Goal: Task Accomplishment & Management: Manage account settings

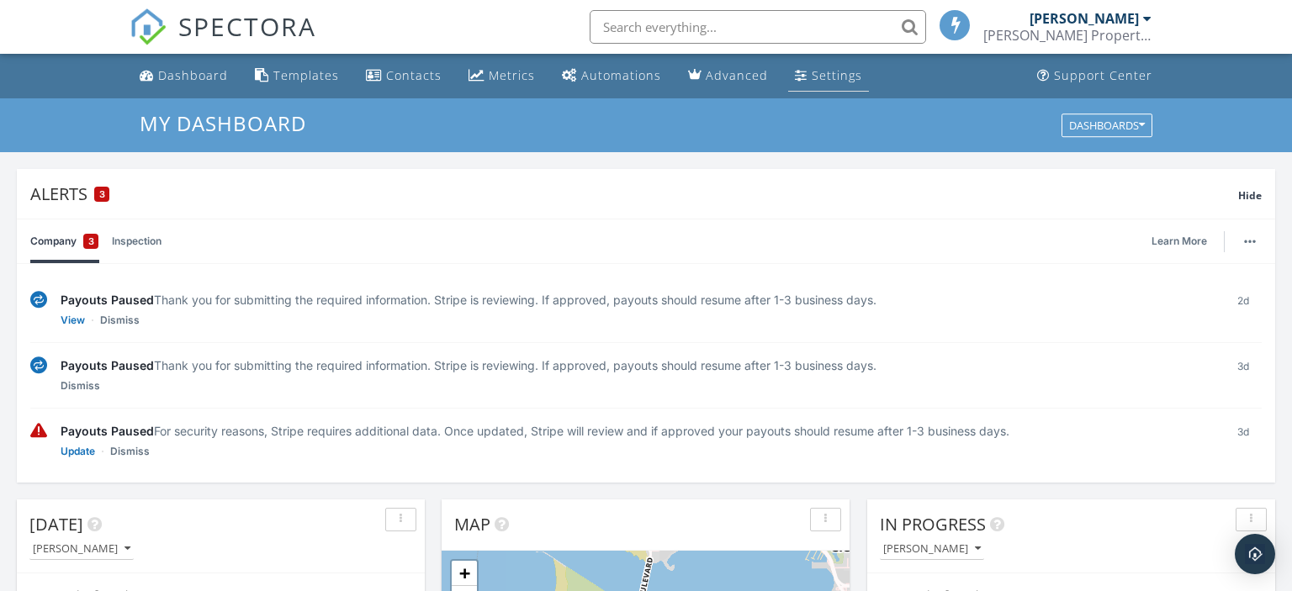
click at [824, 72] on div "Settings" at bounding box center [836, 75] width 50 height 16
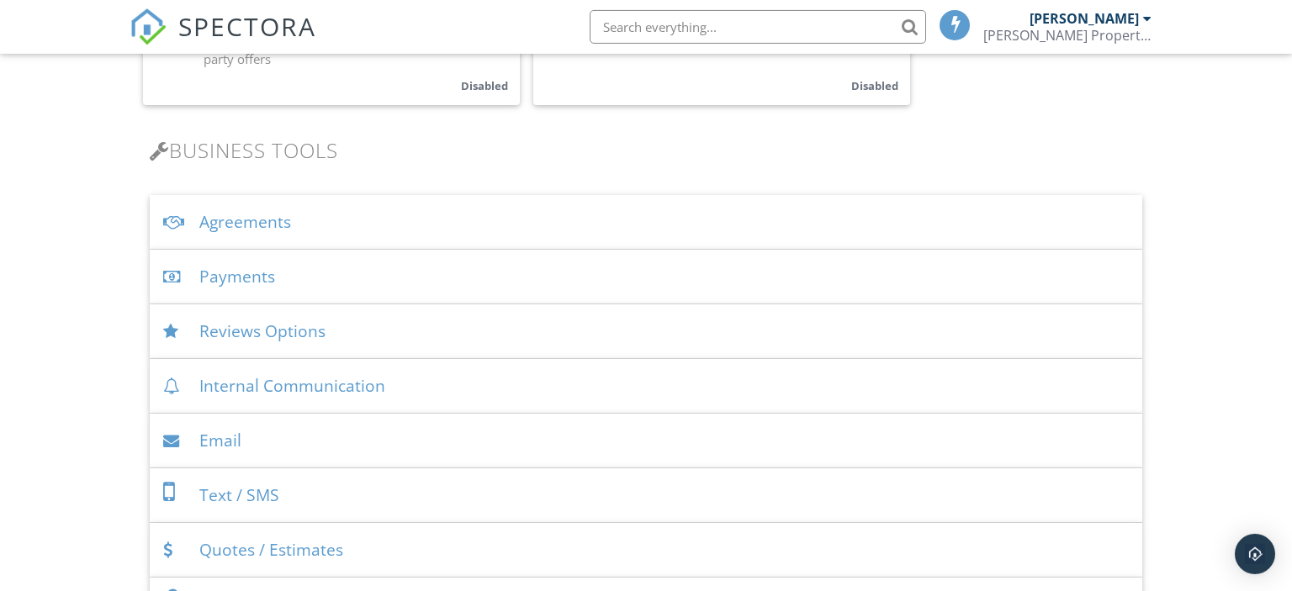
scroll to position [532, 0]
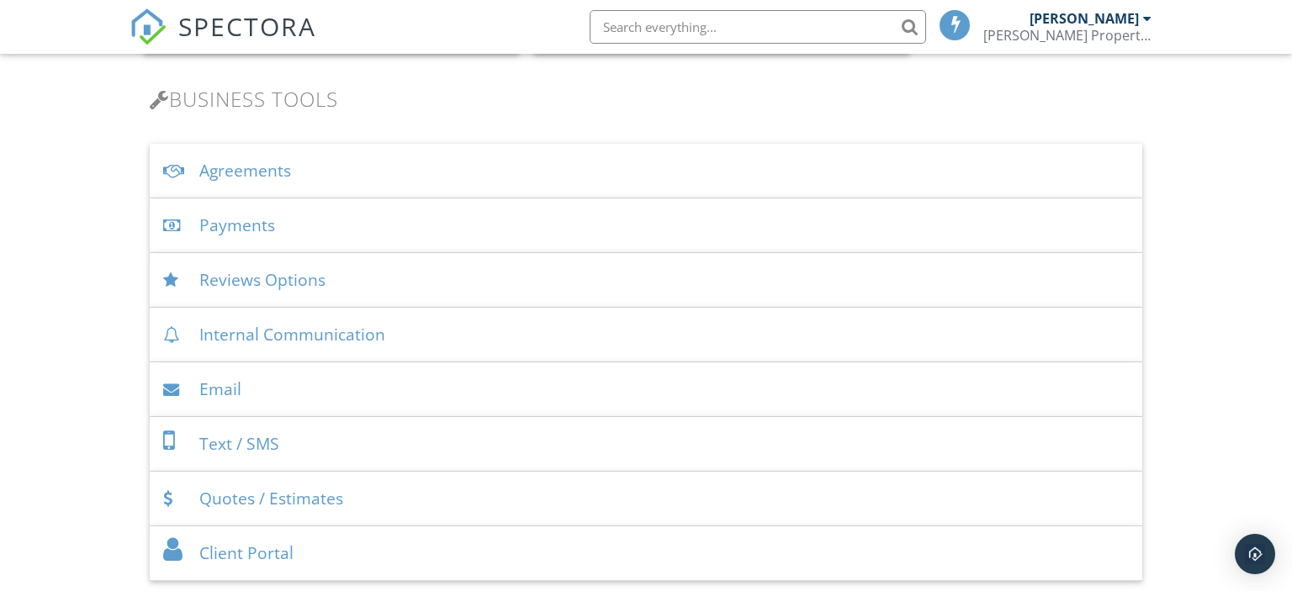
click at [244, 229] on div "Payments" at bounding box center [646, 225] width 993 height 55
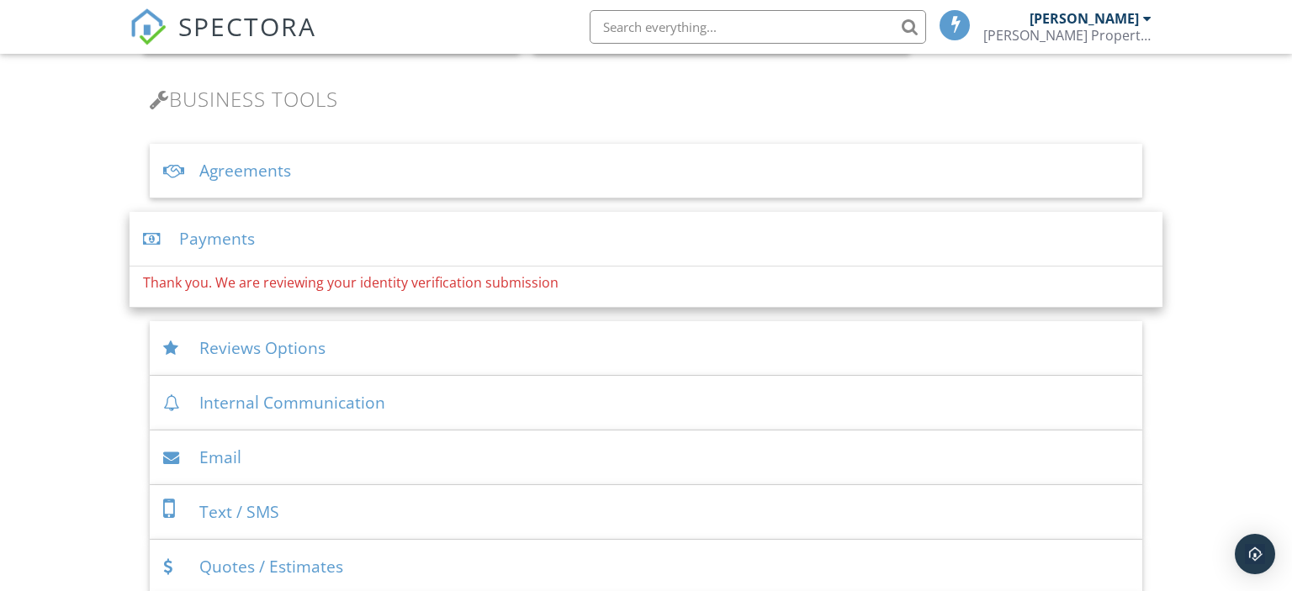
click at [278, 247] on div "Payments" at bounding box center [647, 239] width 1034 height 55
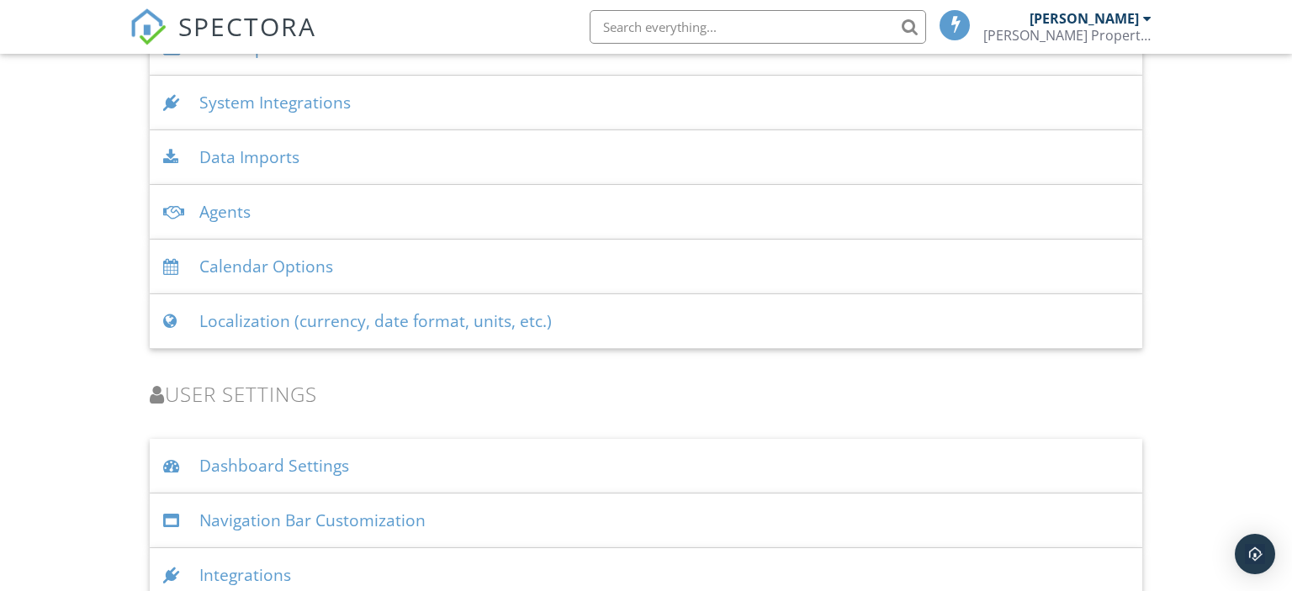
scroll to position [2206, 0]
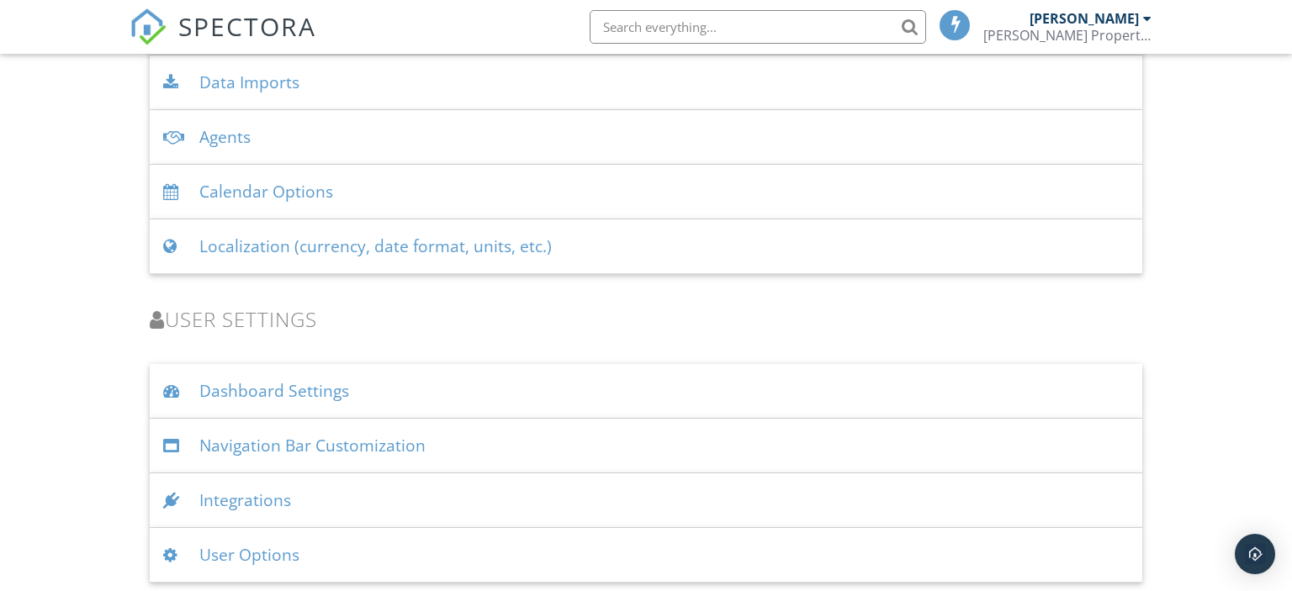
click at [288, 387] on div "Dashboard Settings" at bounding box center [646, 391] width 993 height 55
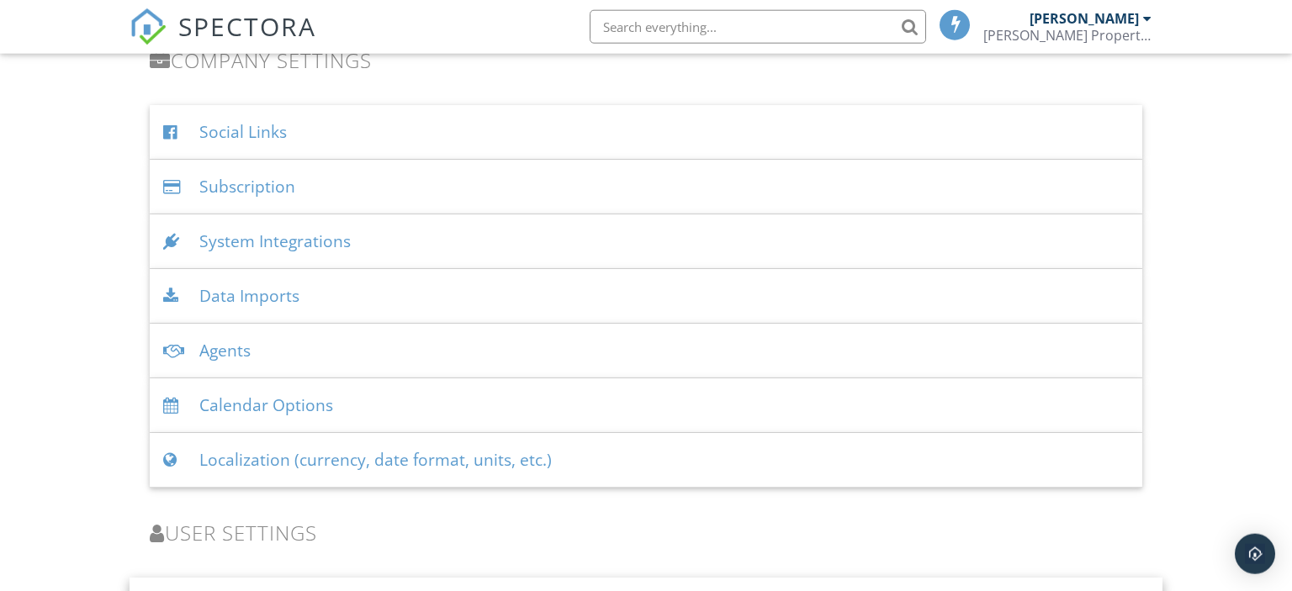
scroll to position [1939, 0]
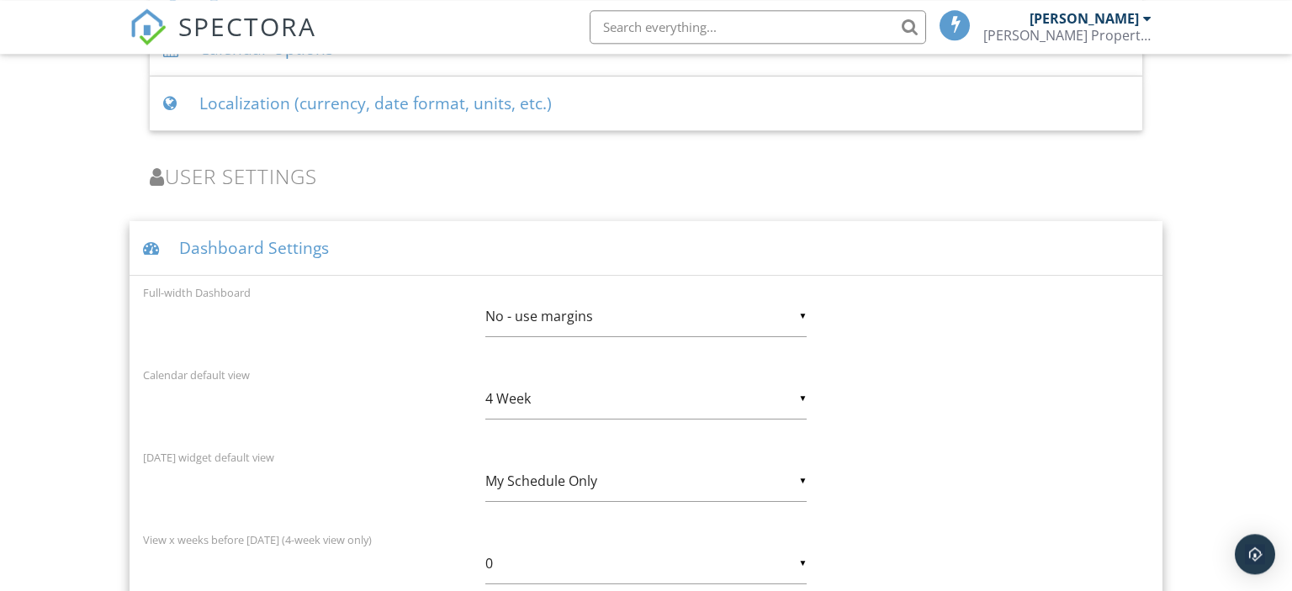
scroll to position [2383, 0]
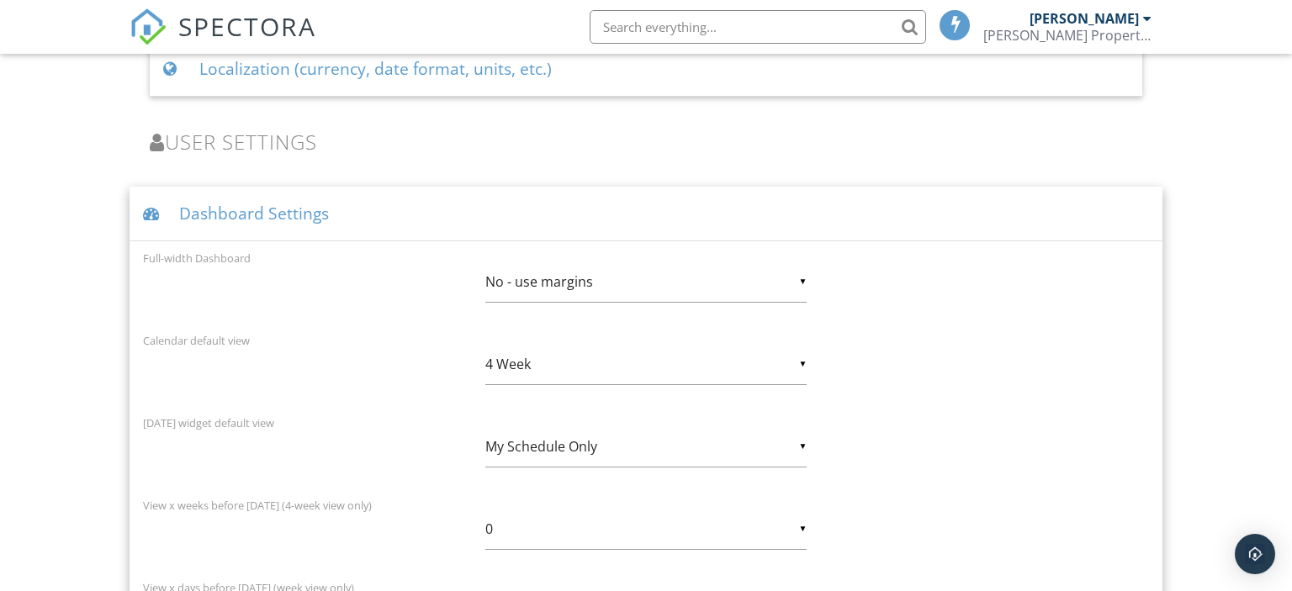
click at [138, 213] on div "Dashboard Settings" at bounding box center [647, 214] width 1034 height 55
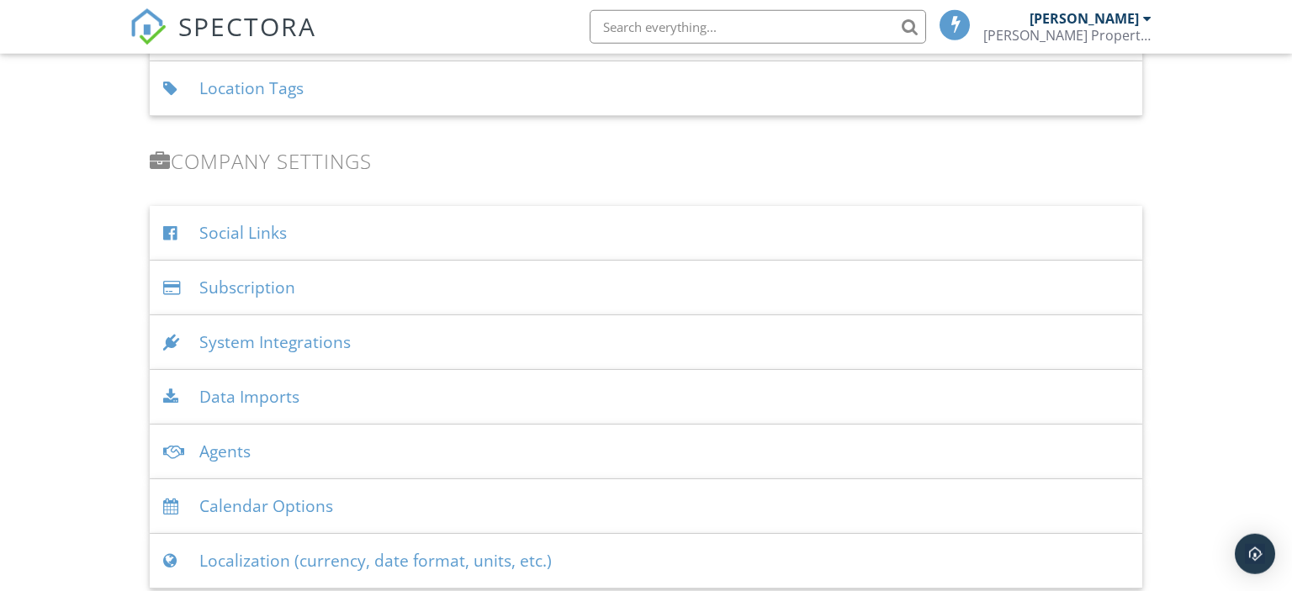
scroll to position [1850, 0]
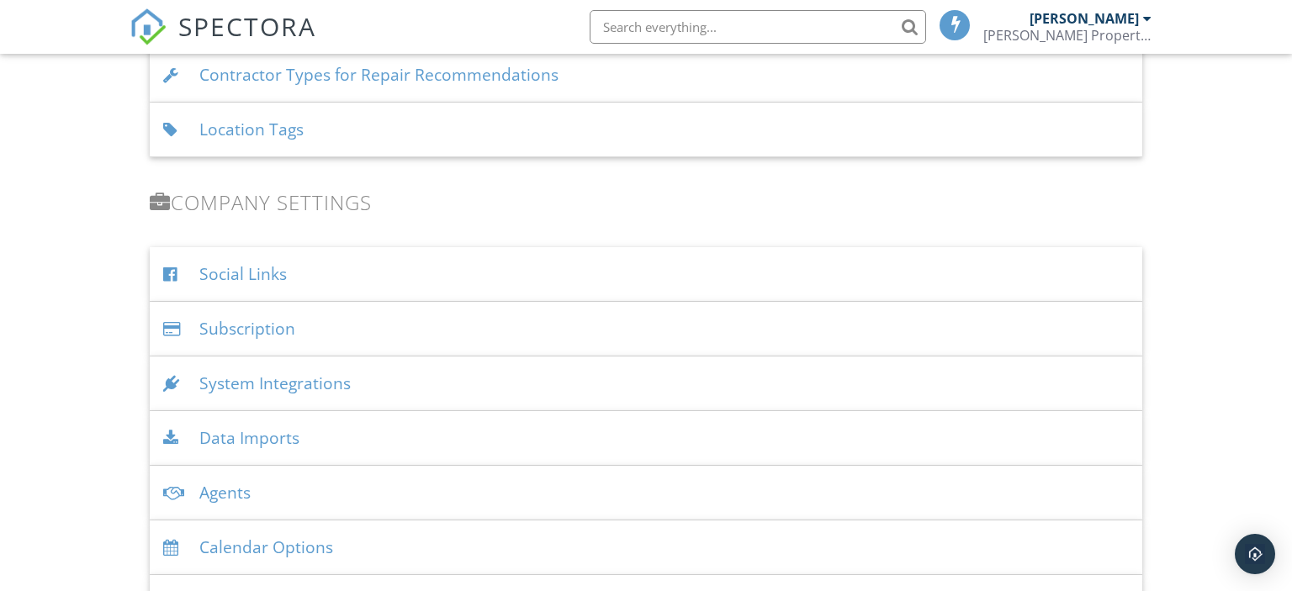
click at [247, 437] on div "Data Imports" at bounding box center [646, 438] width 993 height 55
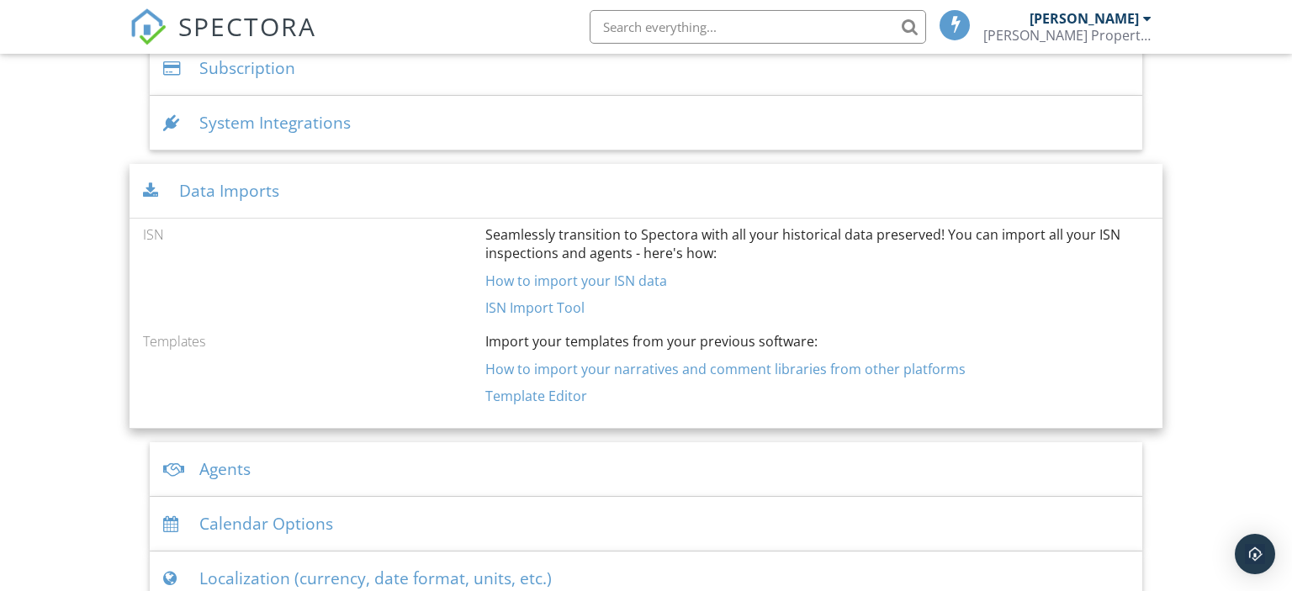
scroll to position [2117, 0]
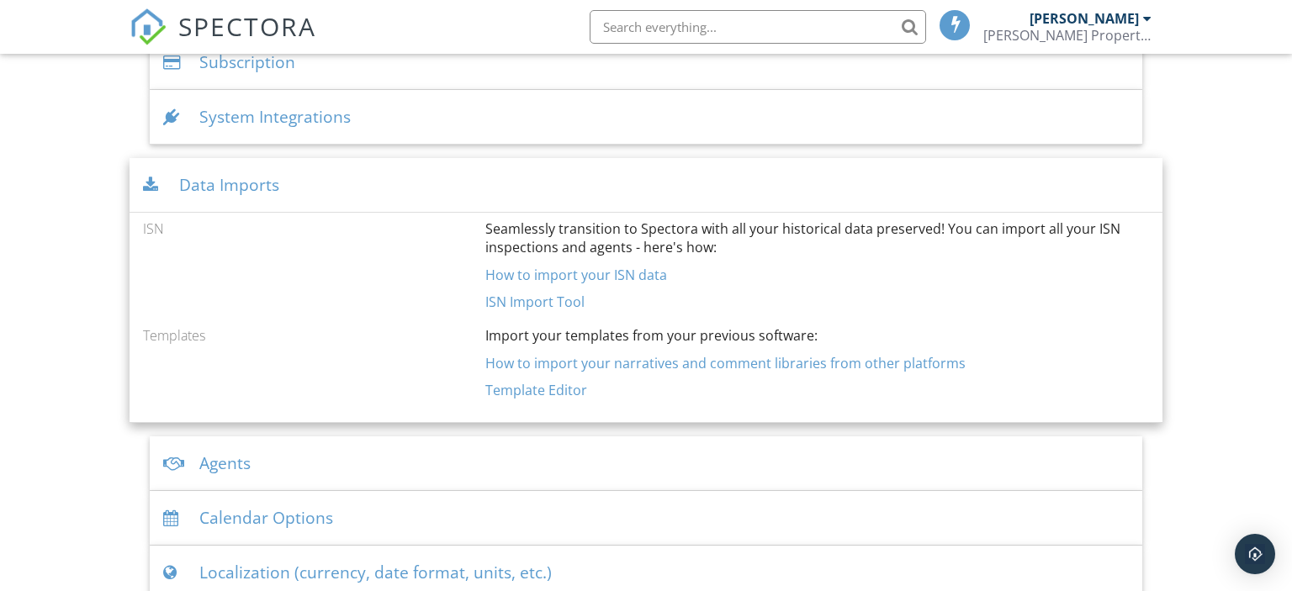
click at [248, 187] on div "Data Imports" at bounding box center [647, 185] width 1034 height 55
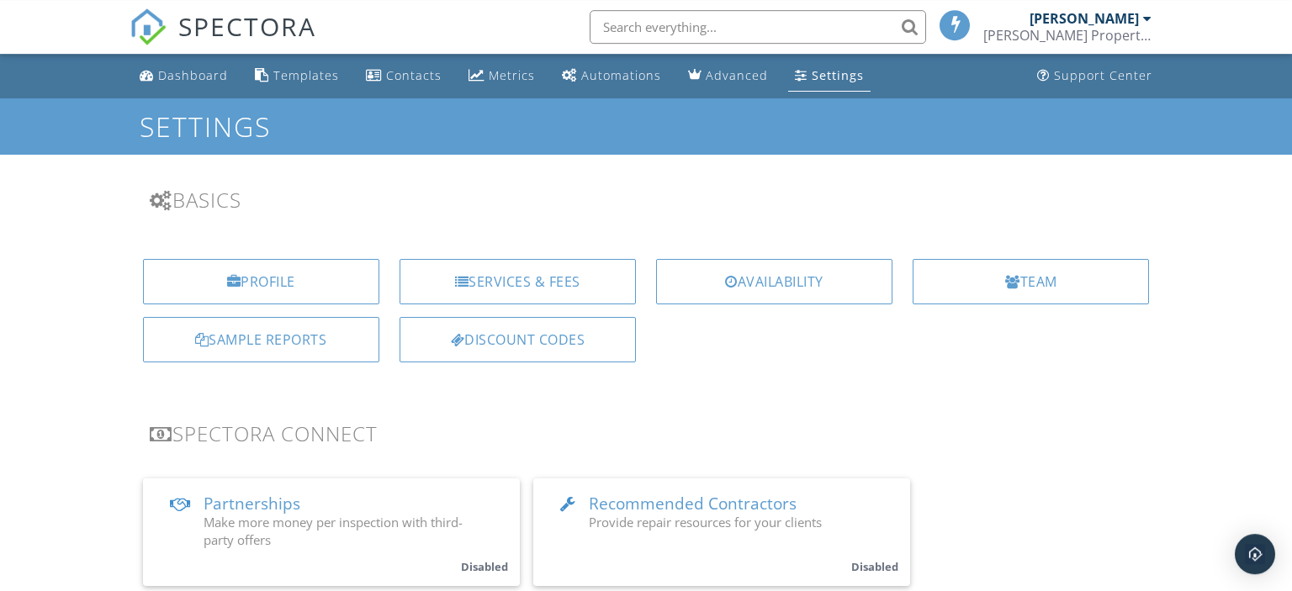
scroll to position [0, 0]
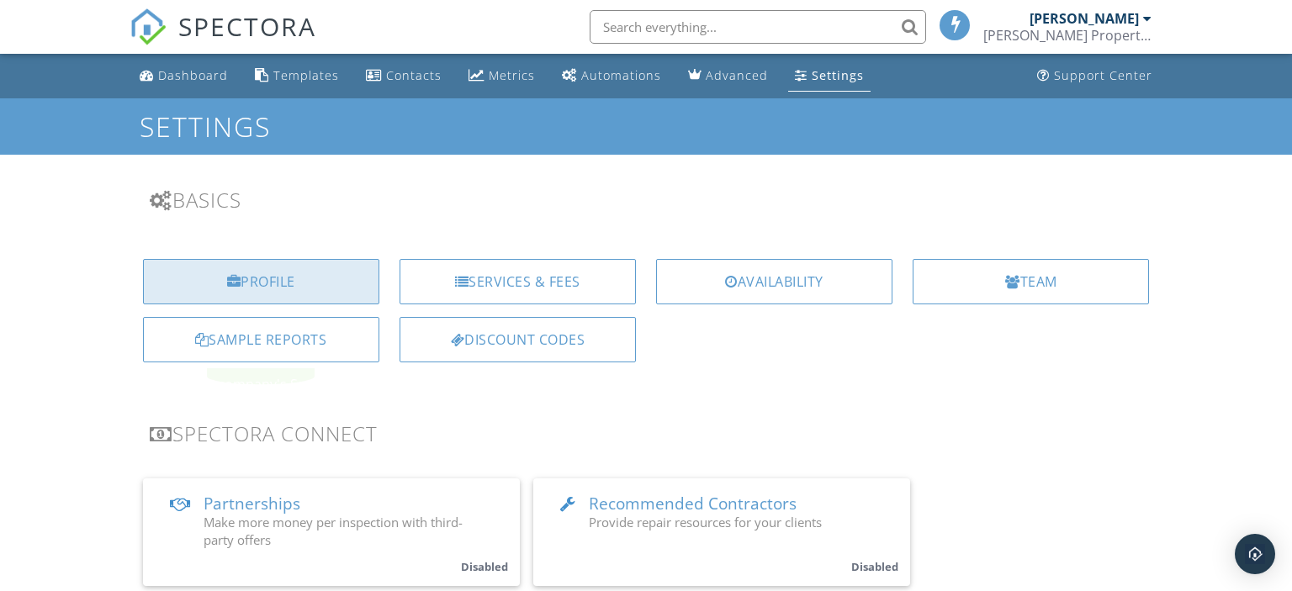
click at [301, 276] on div "Profile" at bounding box center [261, 281] width 236 height 45
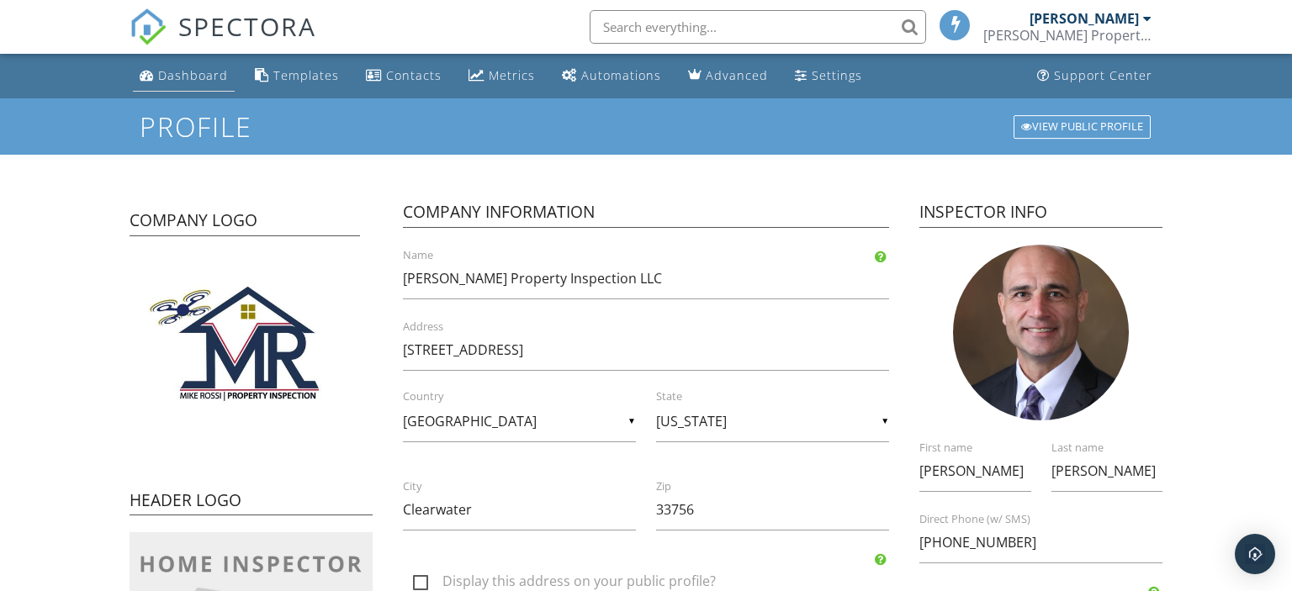
click at [195, 81] on div "Dashboard" at bounding box center [193, 75] width 70 height 16
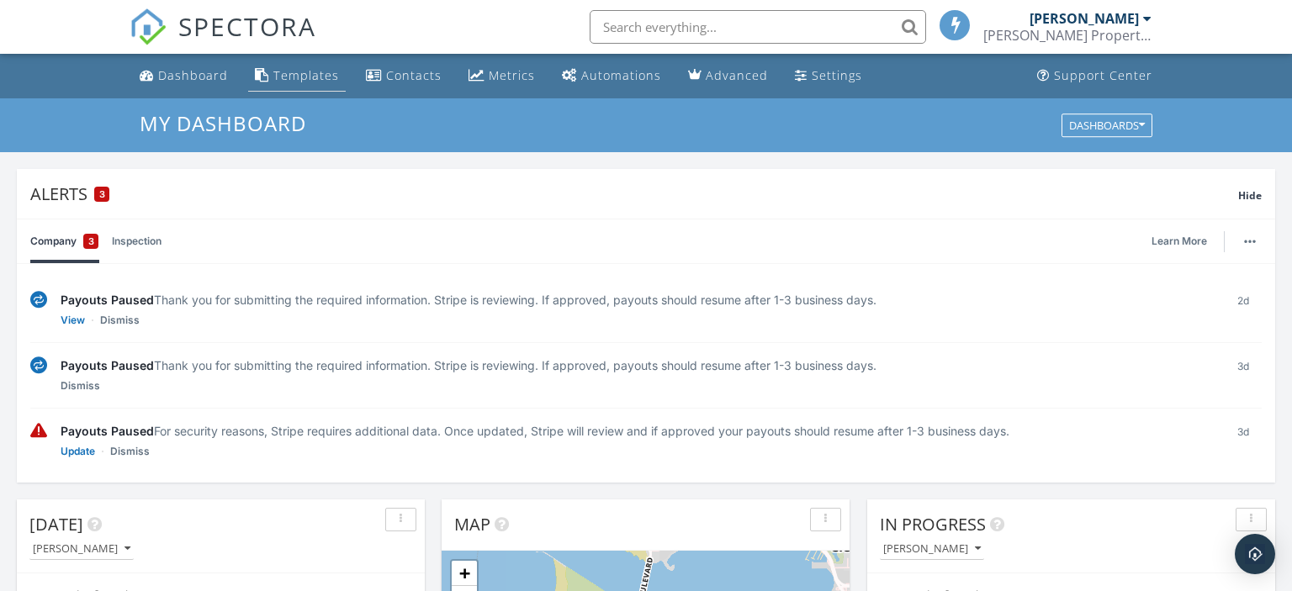
click at [319, 80] on div "Templates" at bounding box center [306, 75] width 66 height 16
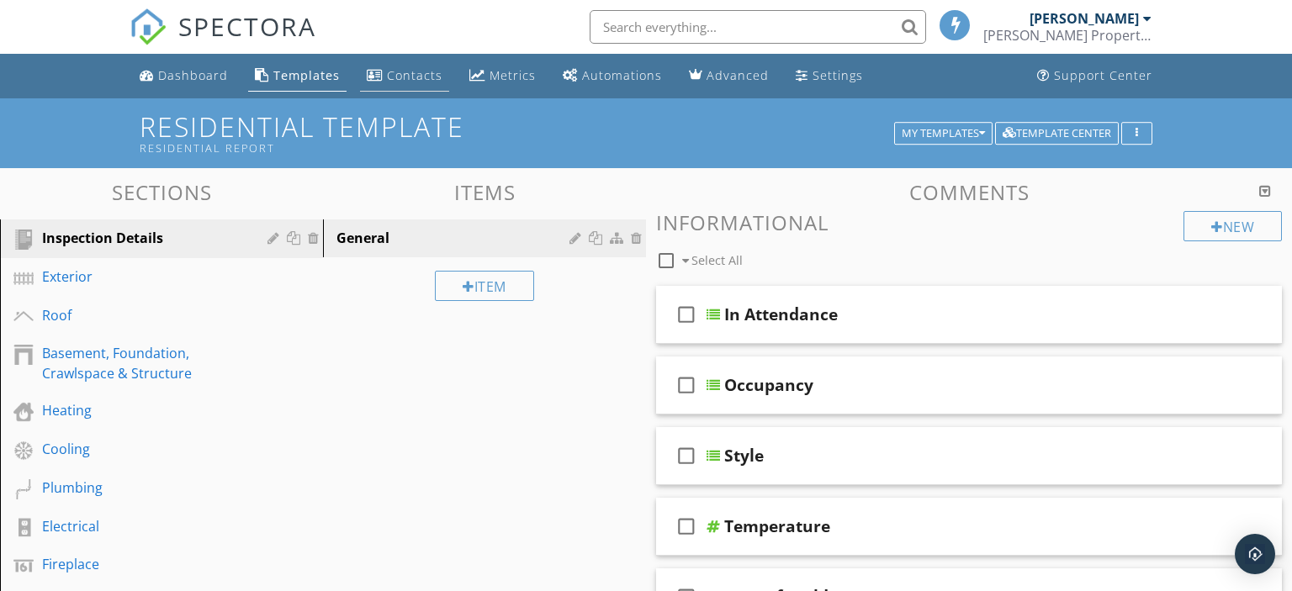
click at [410, 77] on div "Contacts" at bounding box center [415, 75] width 56 height 16
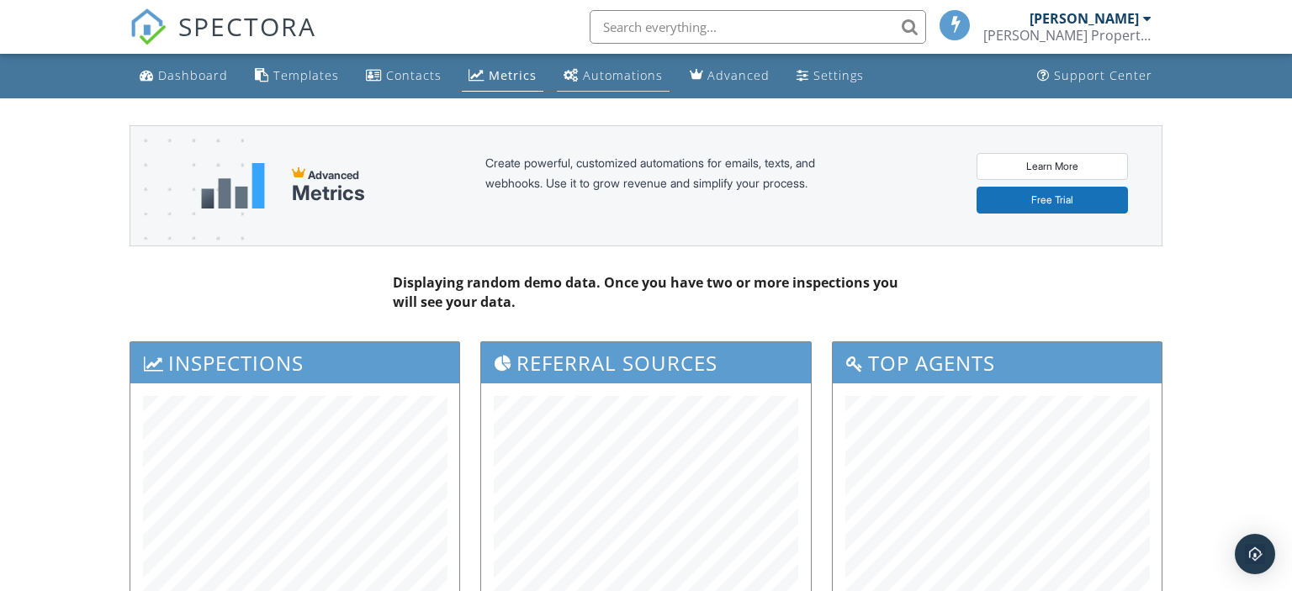
click at [597, 76] on div "Automations" at bounding box center [623, 75] width 80 height 16
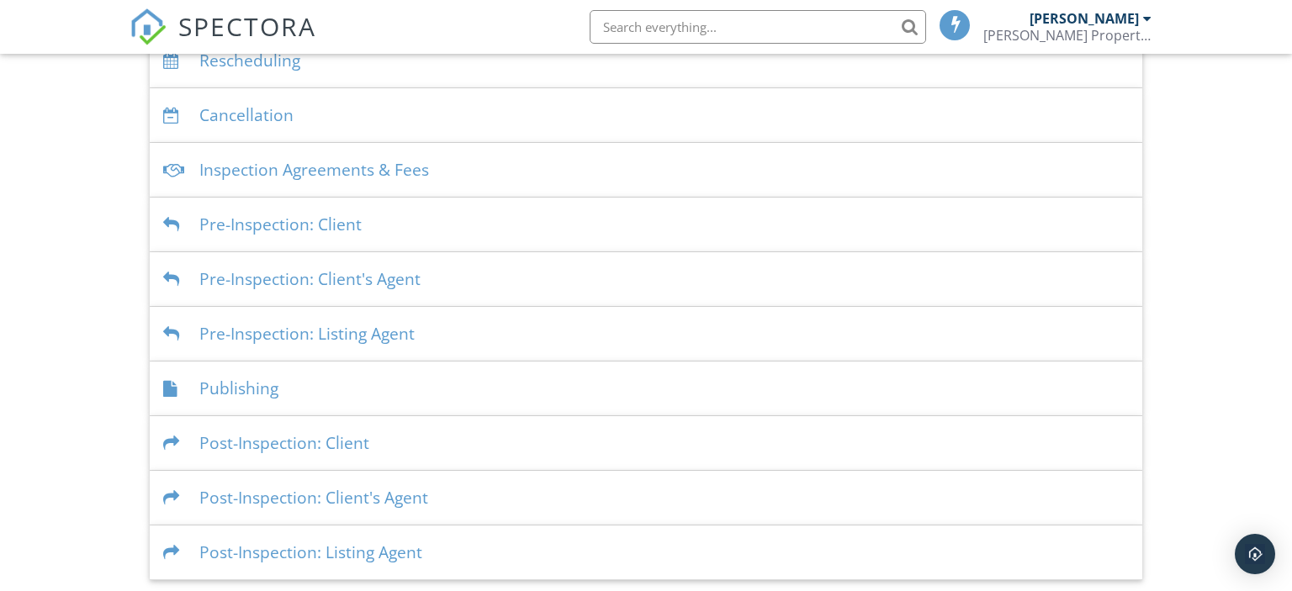
scroll to position [336, 0]
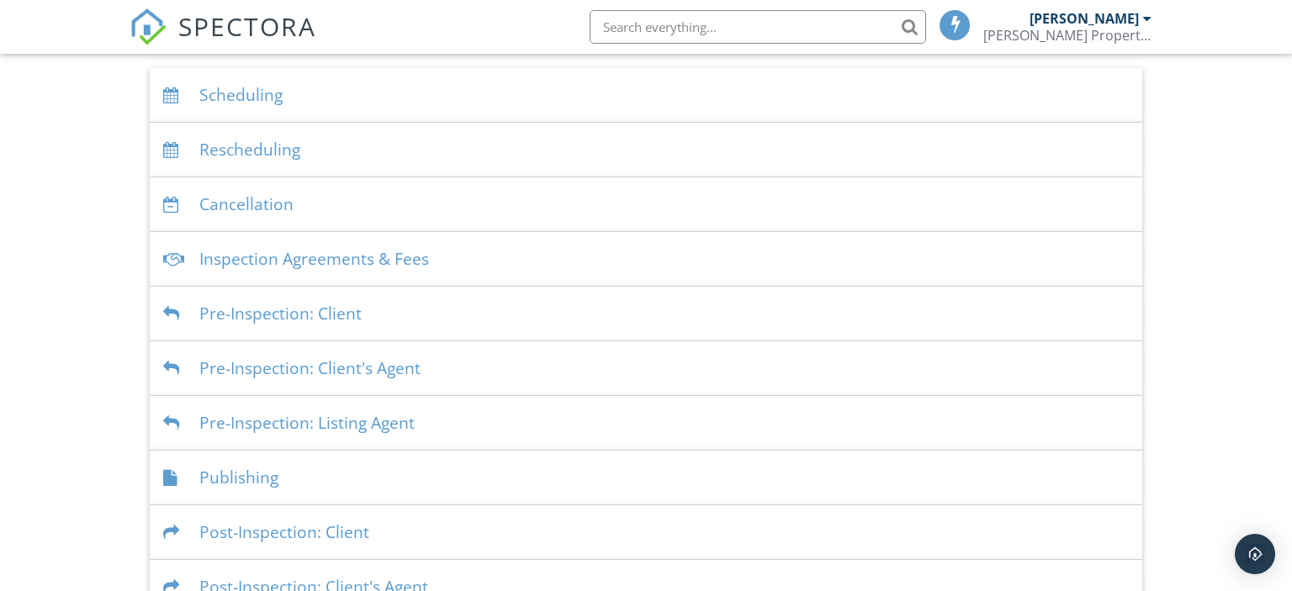
click at [246, 315] on div "Pre-Inspection: Client" at bounding box center [646, 314] width 993 height 55
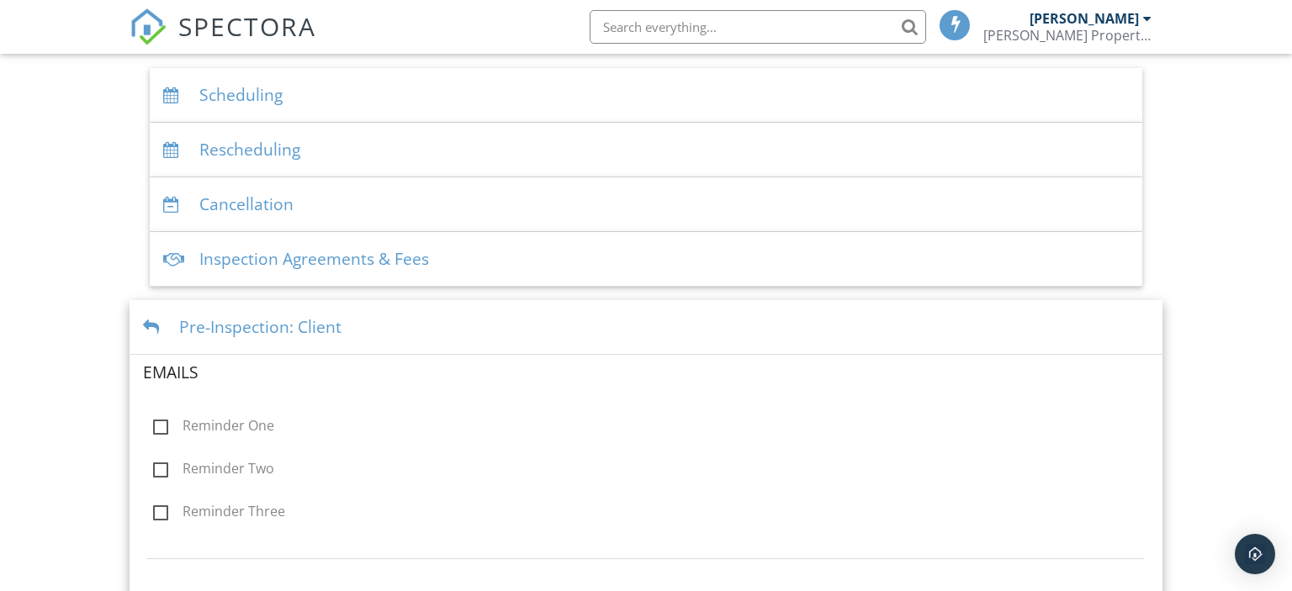
click at [82, 242] on div "Dashboard Templates Contacts Metrics Automations Advanced Settings Support Cent…" at bounding box center [646, 417] width 1292 height 1401
click at [253, 327] on div "Pre-Inspection: Client" at bounding box center [647, 327] width 1034 height 55
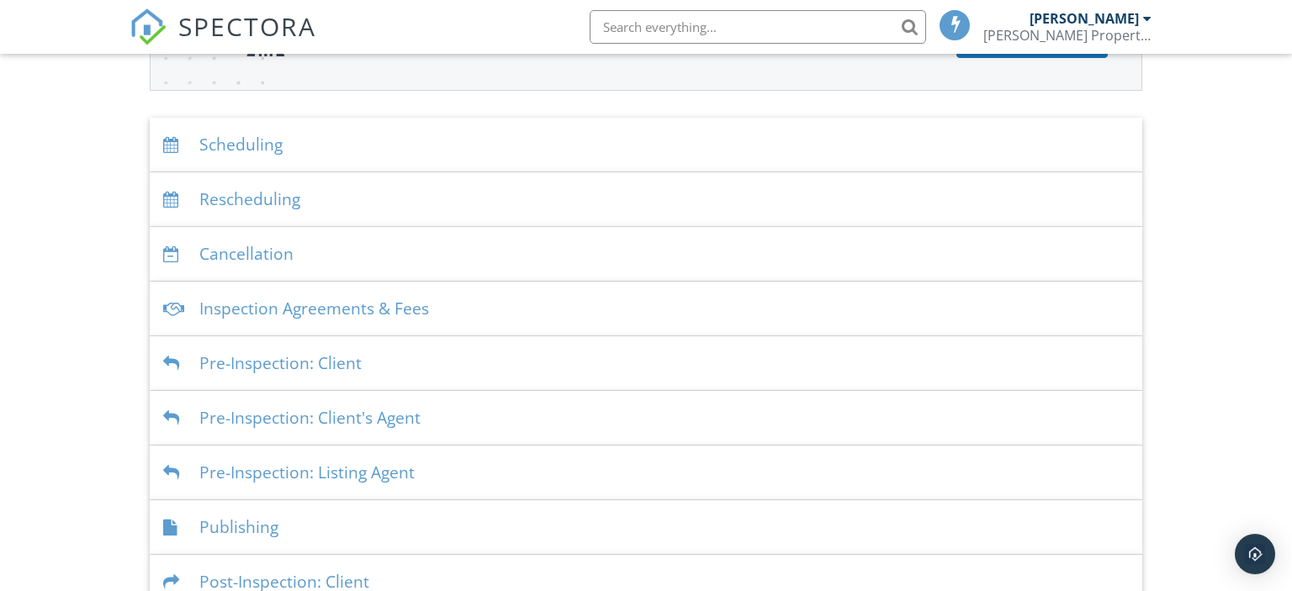
scroll to position [248, 0]
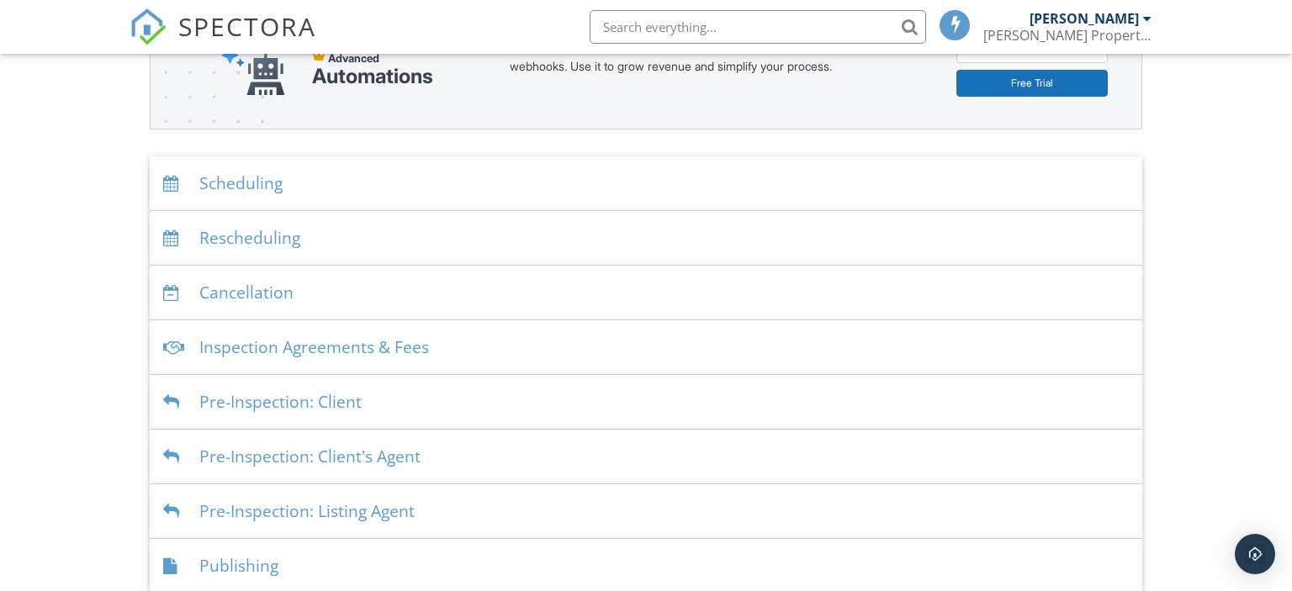
click at [292, 349] on div "Inspection Agreements & Fees" at bounding box center [646, 347] width 993 height 55
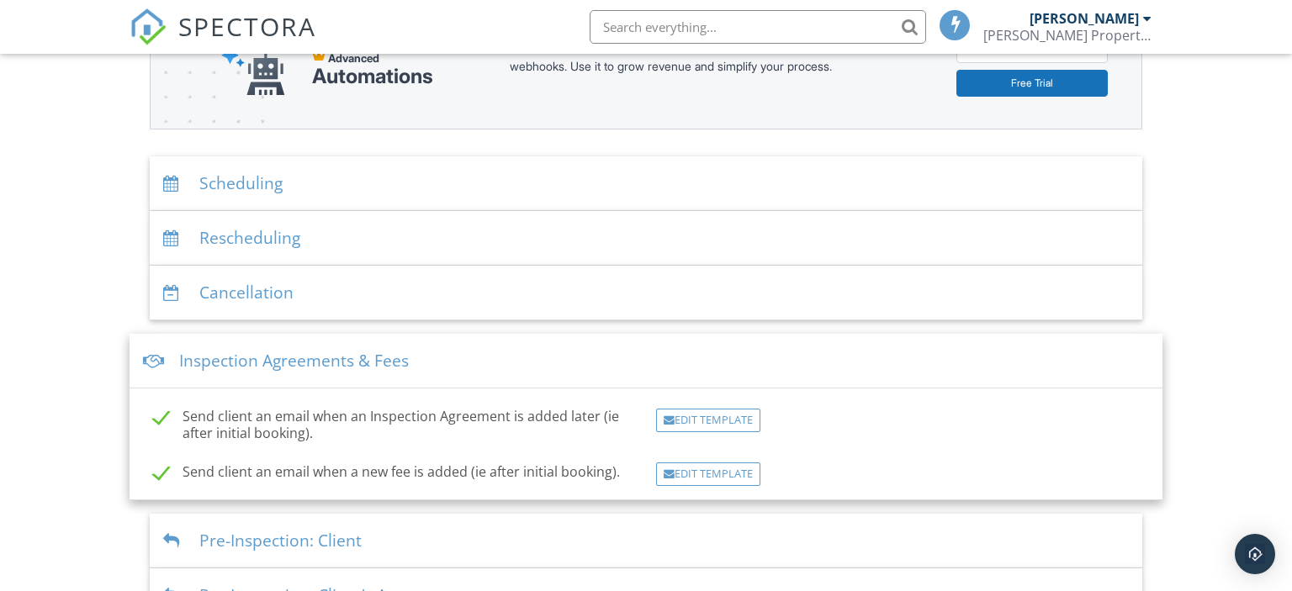
click at [59, 288] on div "Dashboard Templates Contacts Metrics Automations Advanced Settings Support Cent…" at bounding box center [646, 351] width 1292 height 1091
click at [118, 269] on div "Dashboard Templates Contacts Metrics Automations Advanced Settings Support Cent…" at bounding box center [646, 351] width 1292 height 1091
click at [163, 365] on div at bounding box center [154, 361] width 23 height 16
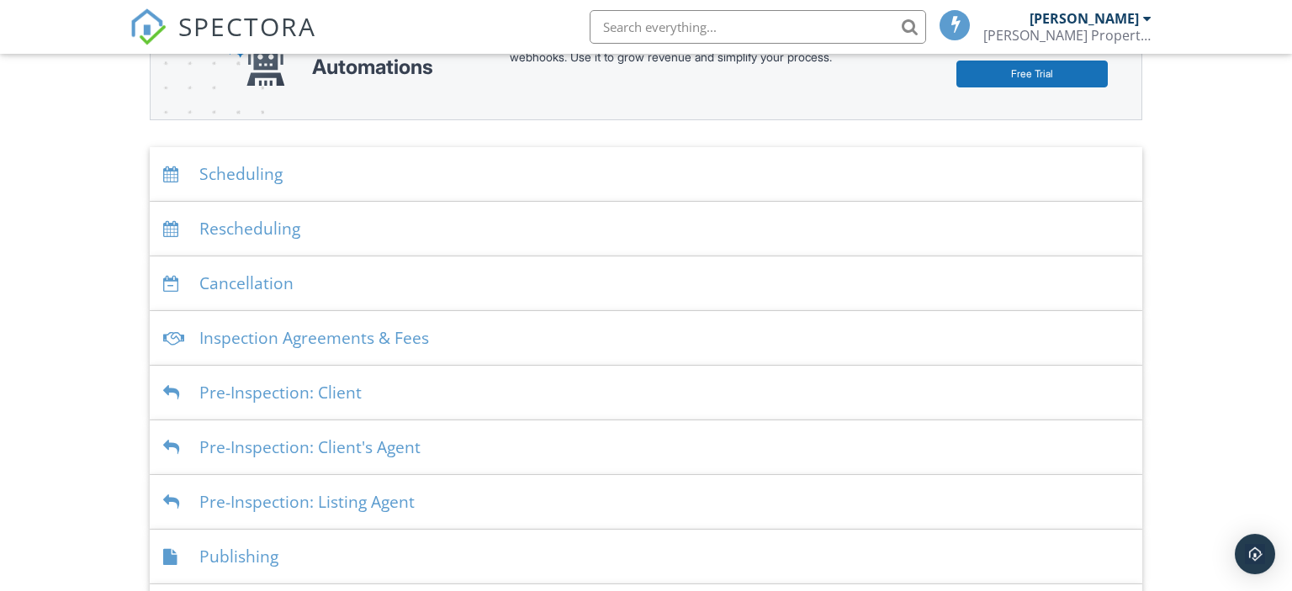
scroll to position [266, 0]
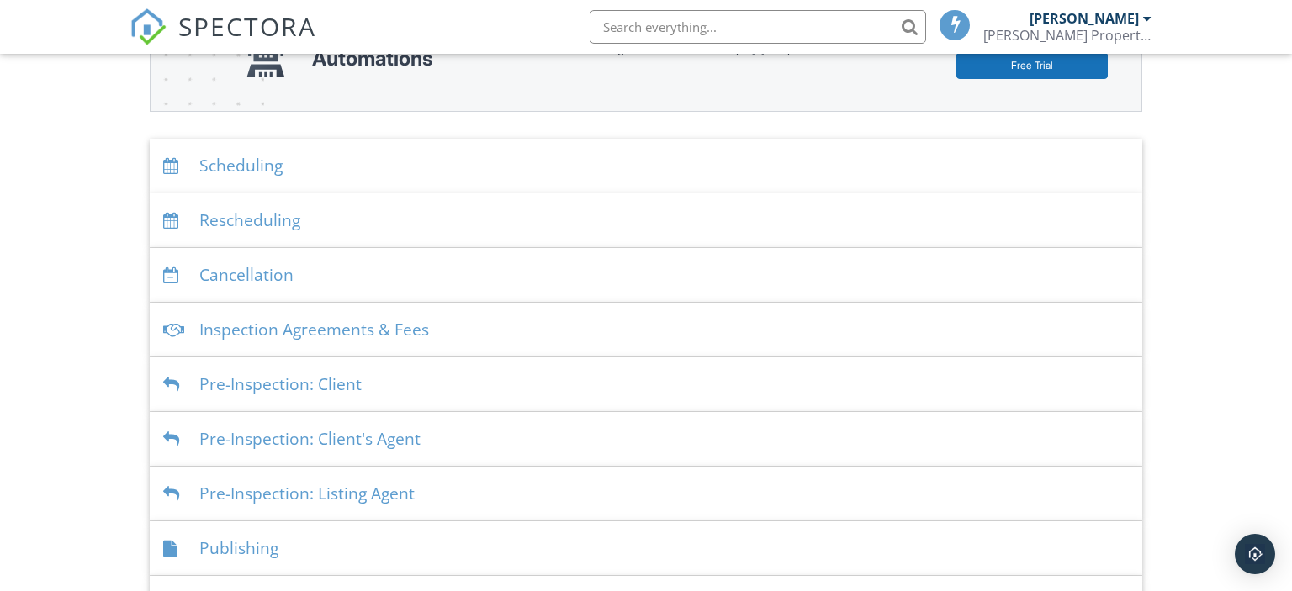
click at [273, 163] on div "Scheduling" at bounding box center [646, 166] width 993 height 55
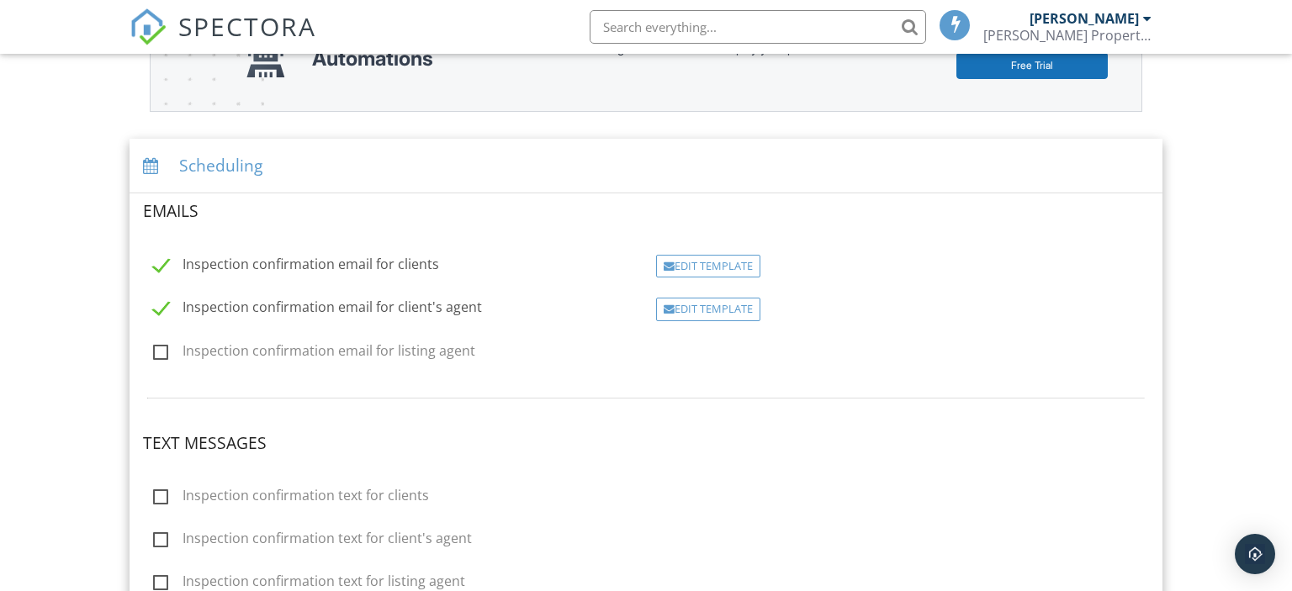
click at [97, 162] on div "Dashboard Templates Contacts Metrics Automations Advanced Settings Support Cent…" at bounding box center [646, 478] width 1292 height 1381
click at [217, 170] on div "Scheduling" at bounding box center [647, 166] width 1034 height 55
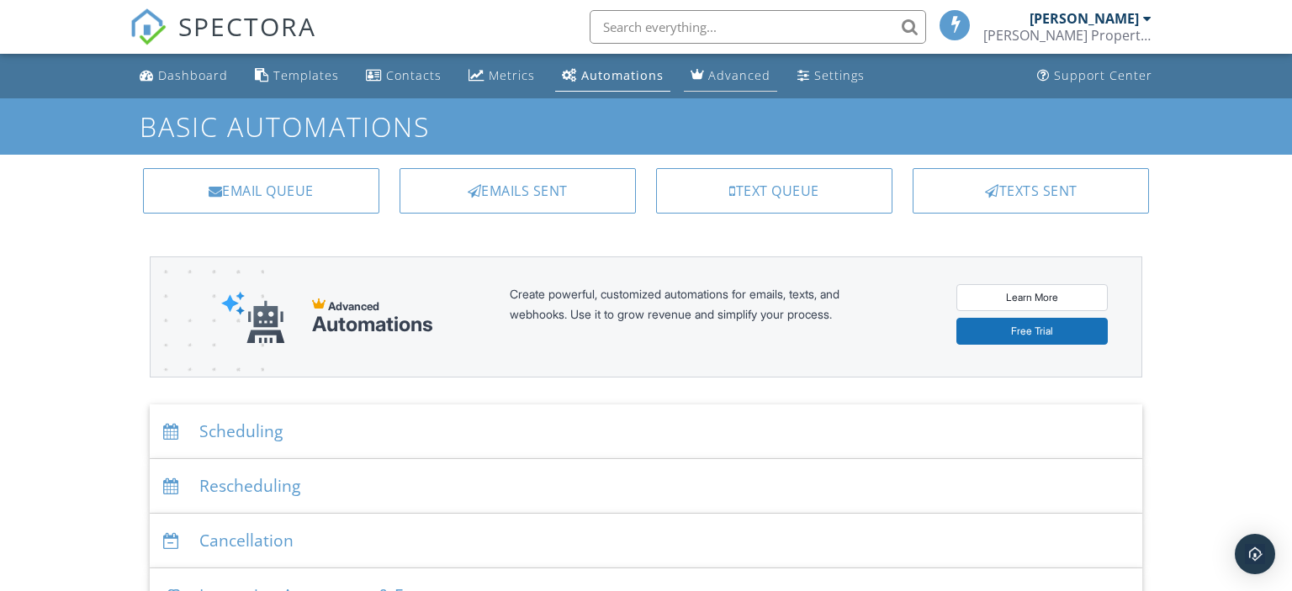
click at [735, 72] on div "Advanced" at bounding box center [739, 75] width 62 height 16
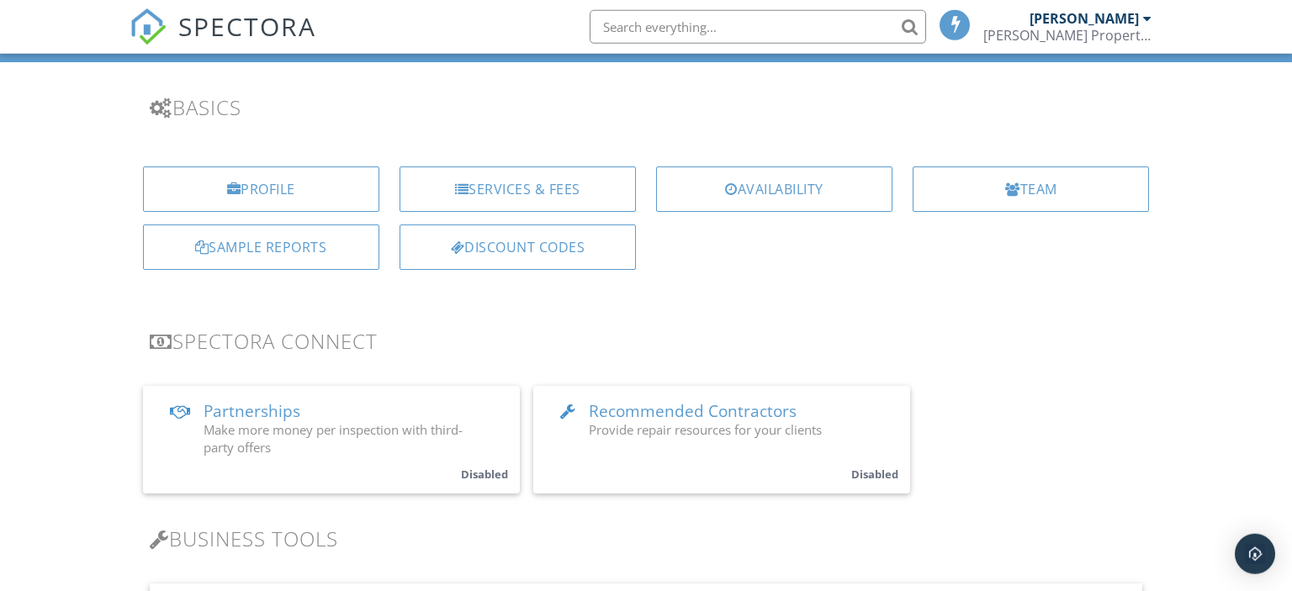
scroll to position [88, 0]
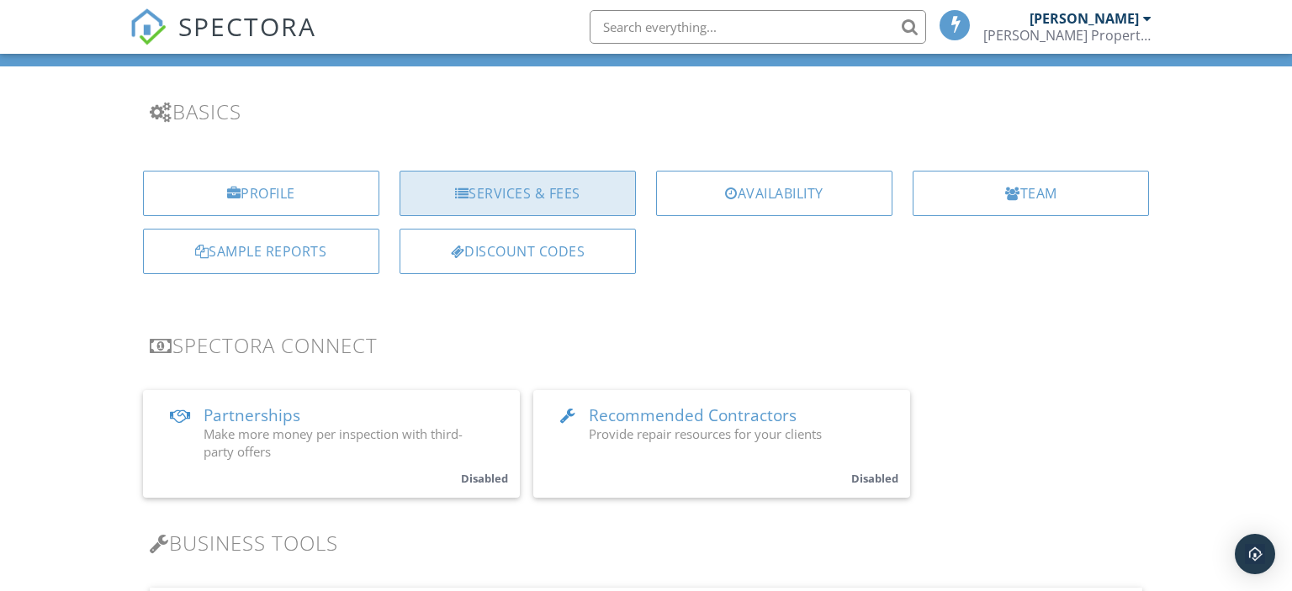
click at [531, 190] on div "Services & Fees" at bounding box center [517, 193] width 236 height 45
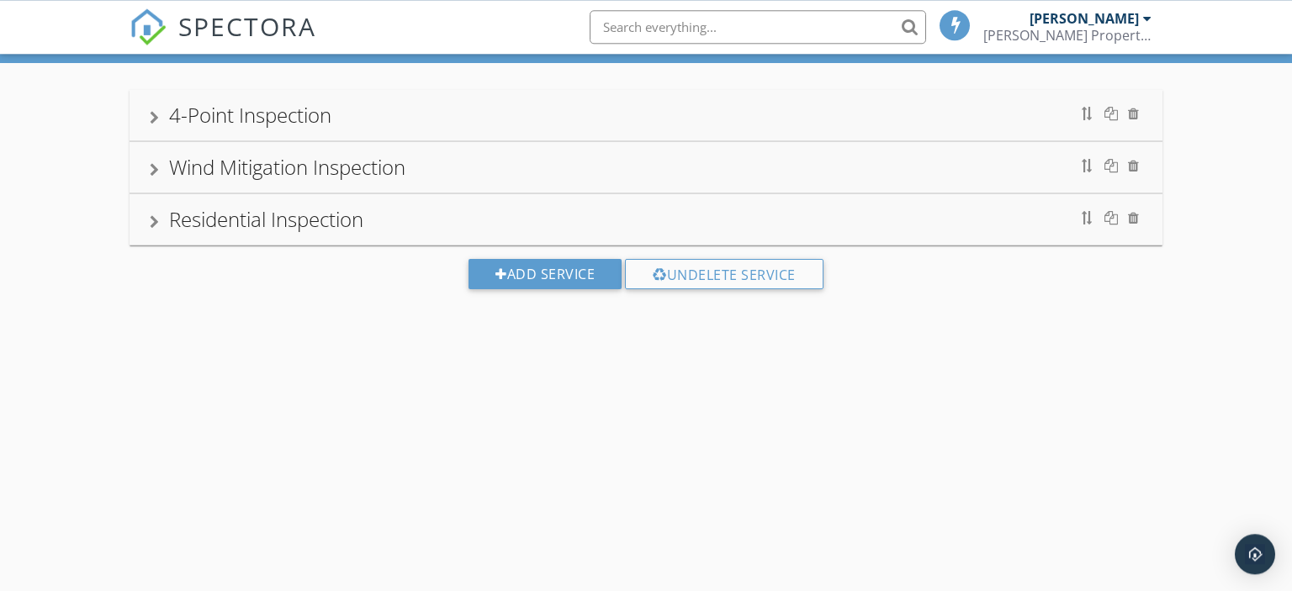
scroll to position [98, 0]
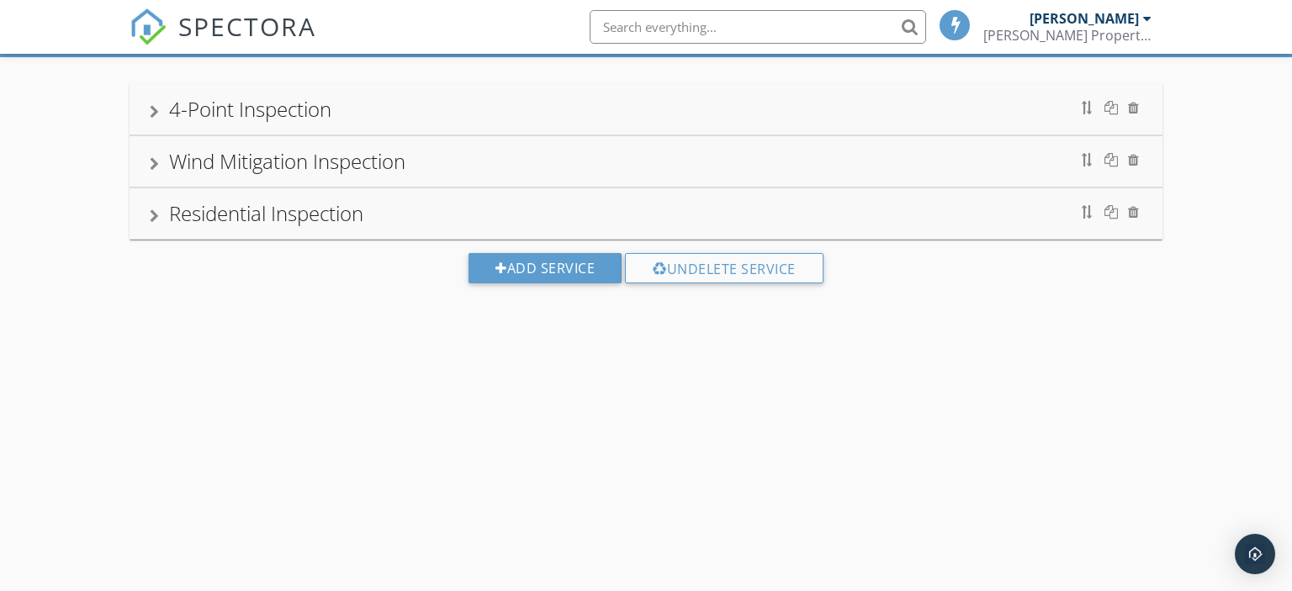
click at [320, 114] on div "4-Point Inspection" at bounding box center [250, 109] width 162 height 28
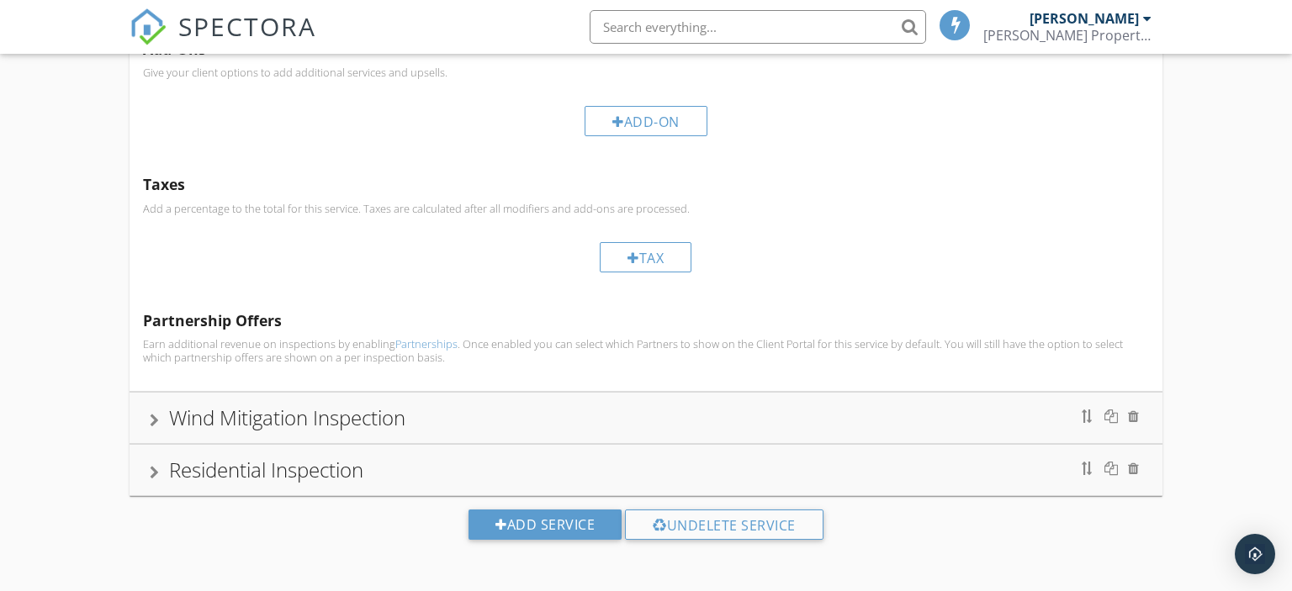
scroll to position [108, 0]
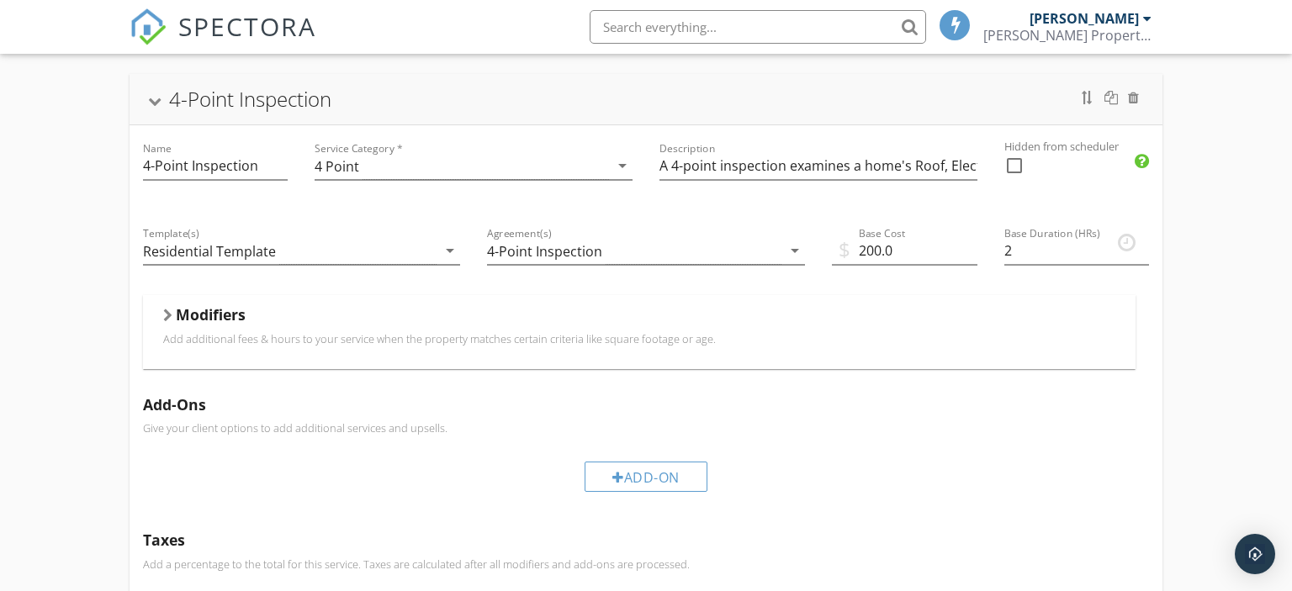
click at [230, 332] on p "Add additional fees & hours to your service when the property matches certain c…" at bounding box center [639, 338] width 953 height 13
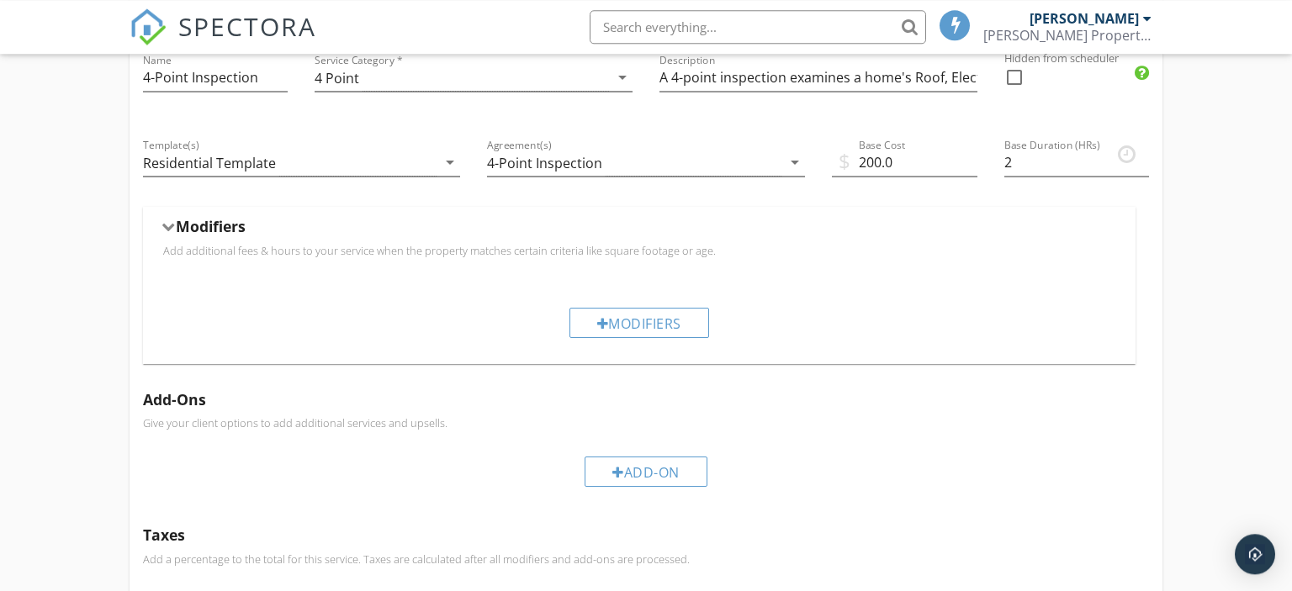
scroll to position [197, 0]
click at [594, 326] on div "Modifiers" at bounding box center [639, 322] width 140 height 30
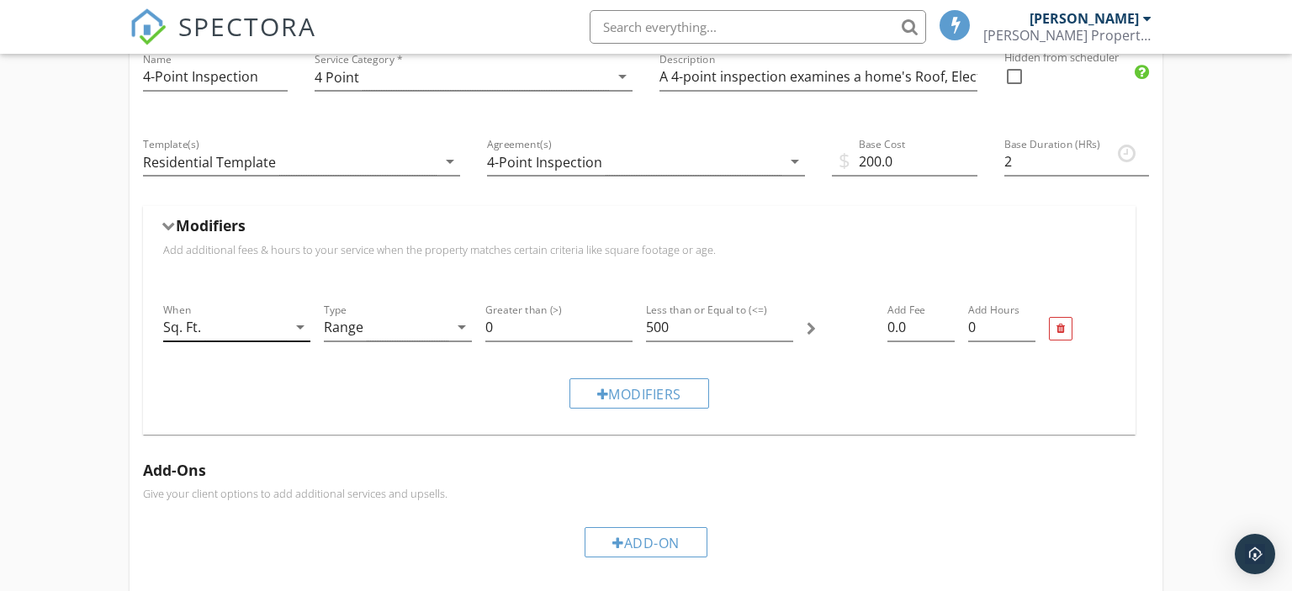
click at [298, 325] on icon "arrow_drop_down" at bounding box center [300, 327] width 20 height 20
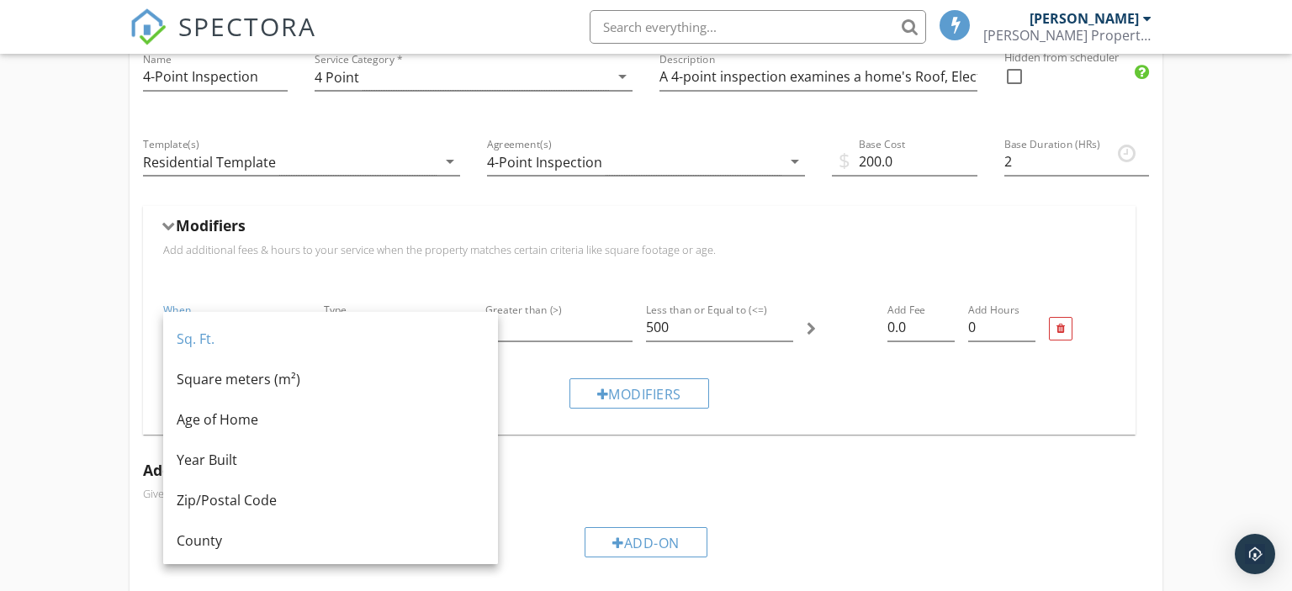
click at [285, 262] on div "Modifiers Add additional fees & hours to your service when the property matches…" at bounding box center [639, 242] width 953 height 53
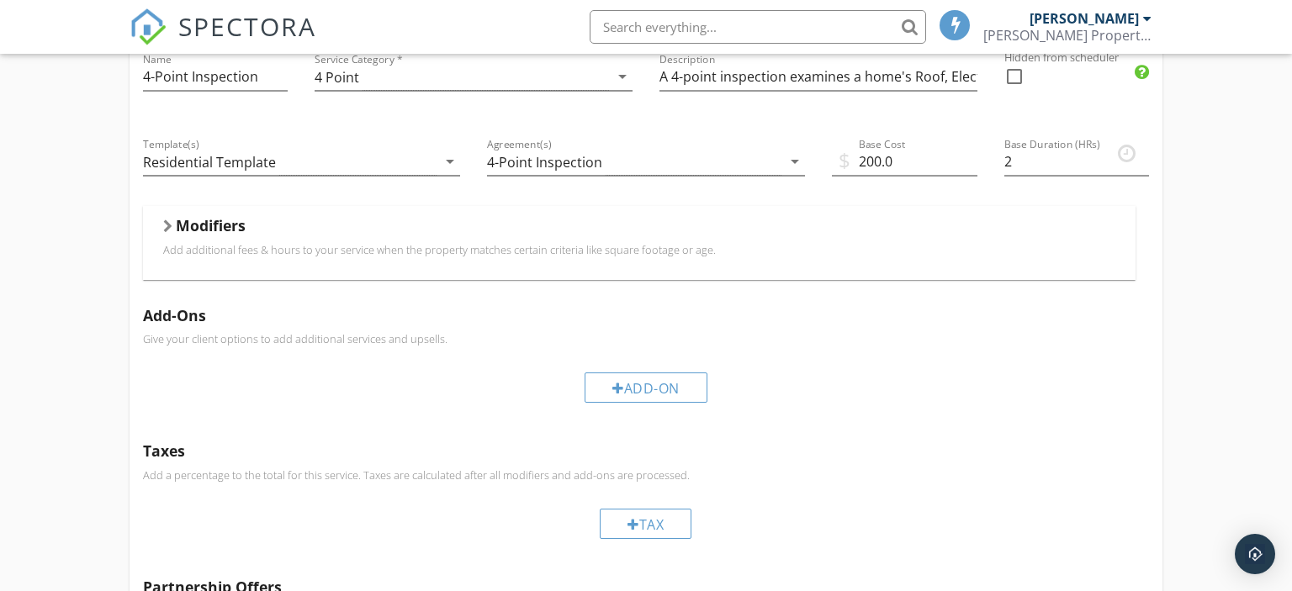
click at [650, 244] on p "Add additional fees & hours to your service when the property matches certain c…" at bounding box center [639, 249] width 953 height 13
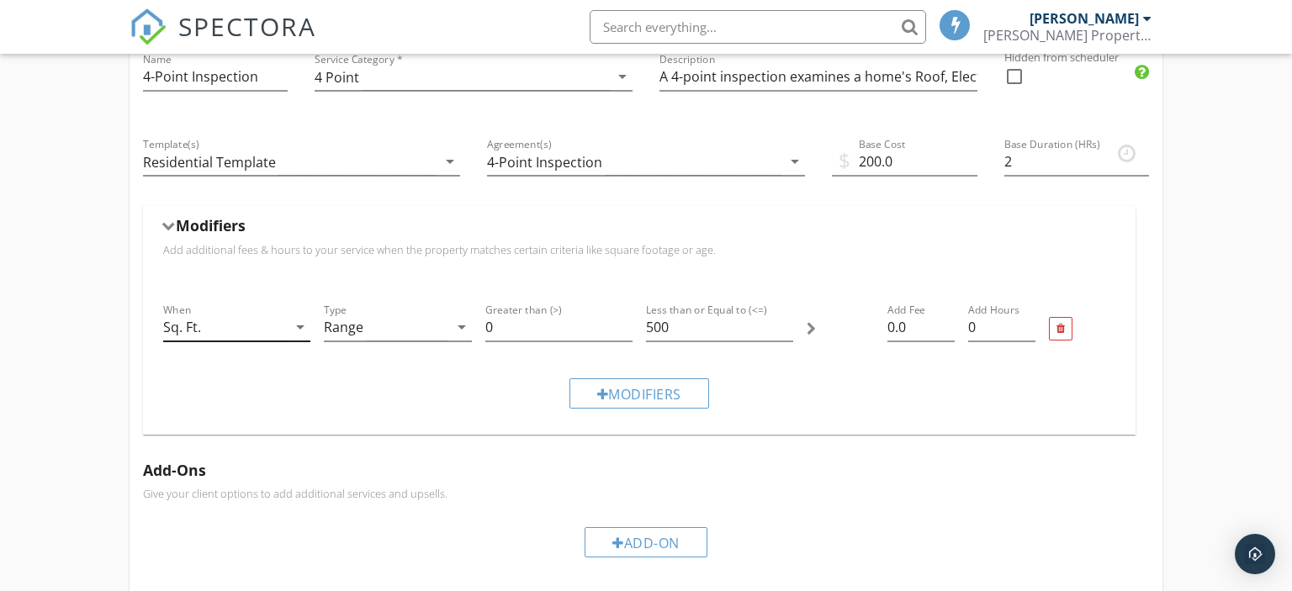
click at [265, 339] on div "Sq. Ft." at bounding box center [225, 328] width 124 height 28
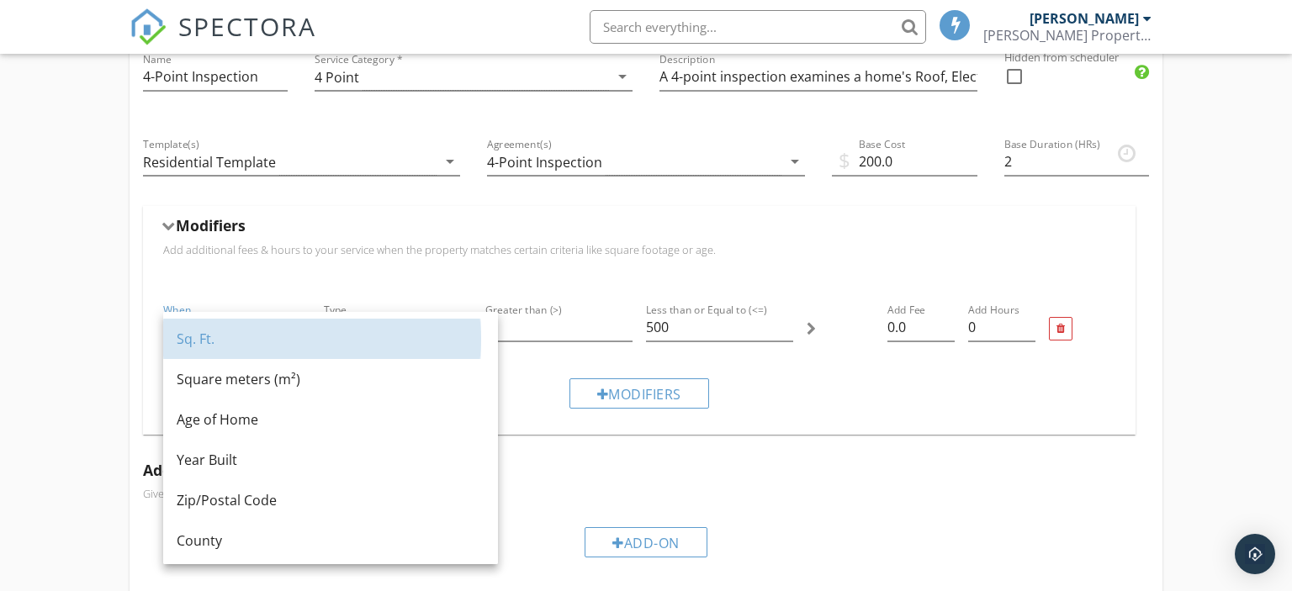
drag, startPoint x: 308, startPoint y: 331, endPoint x: 294, endPoint y: 304, distance: 30.1
click at [301, 315] on div "Sq. Ft. Square meters (m²) Age of Home Year Built Zip/Postal Code County Founda…" at bounding box center [330, 540] width 335 height 457
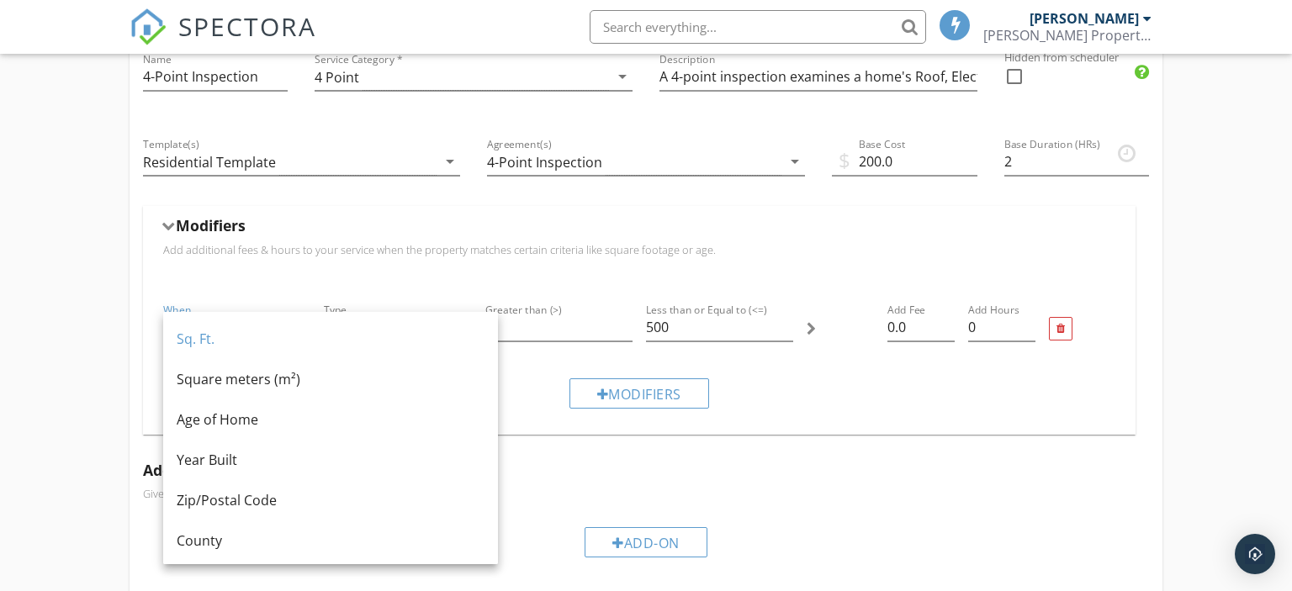
drag, startPoint x: 163, startPoint y: 321, endPoint x: 145, endPoint y: 318, distance: 18.8
click at [160, 321] on div "When Sq. Ft. arrow_drop_down" at bounding box center [236, 328] width 161 height 71
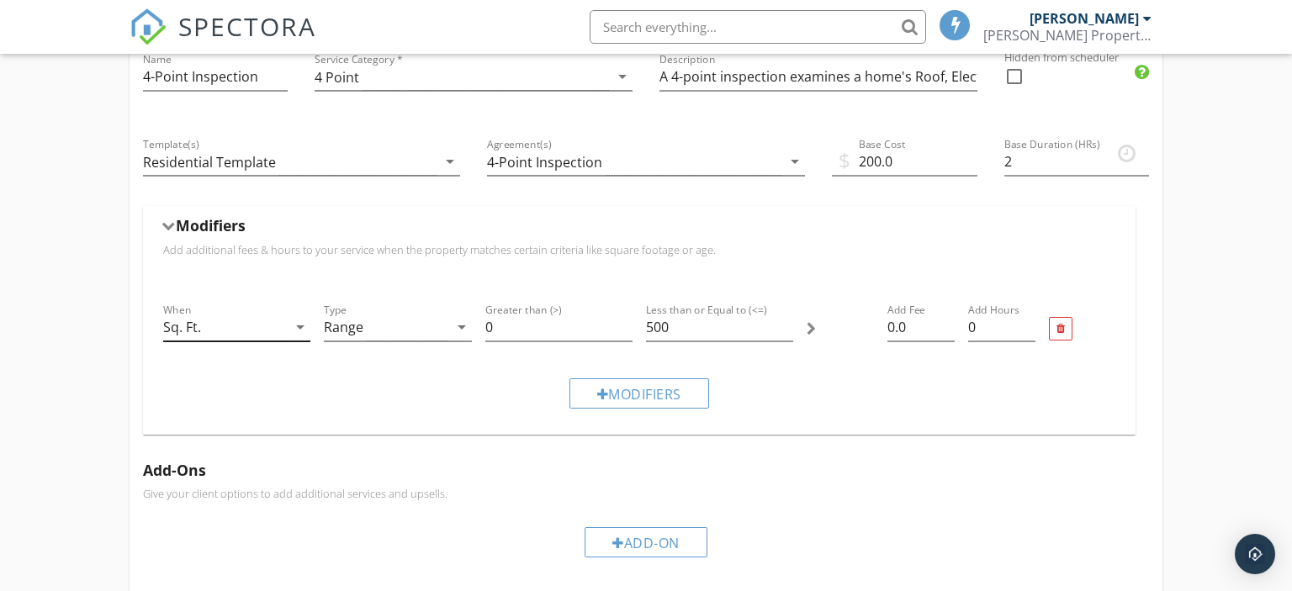
click at [230, 330] on div "Sq. Ft." at bounding box center [225, 328] width 124 height 28
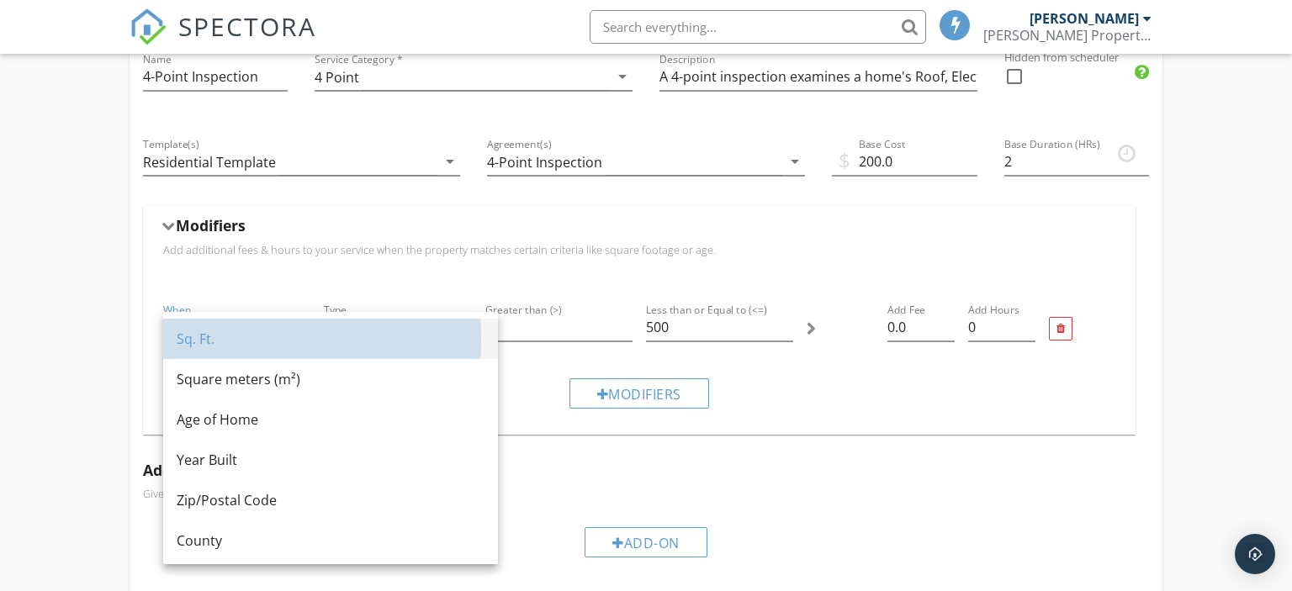
click at [250, 348] on div "Sq. Ft." at bounding box center [331, 339] width 308 height 40
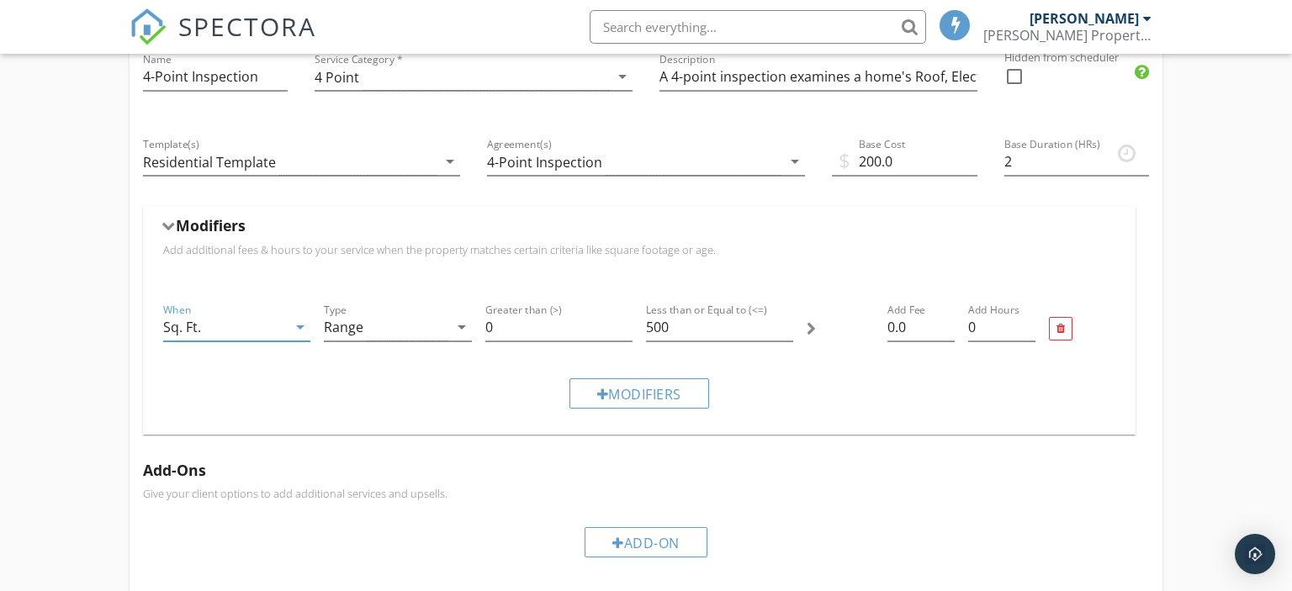
drag, startPoint x: 263, startPoint y: 329, endPoint x: 254, endPoint y: 329, distance: 9.3
click at [254, 329] on div "Sq. Ft." at bounding box center [225, 328] width 124 height 28
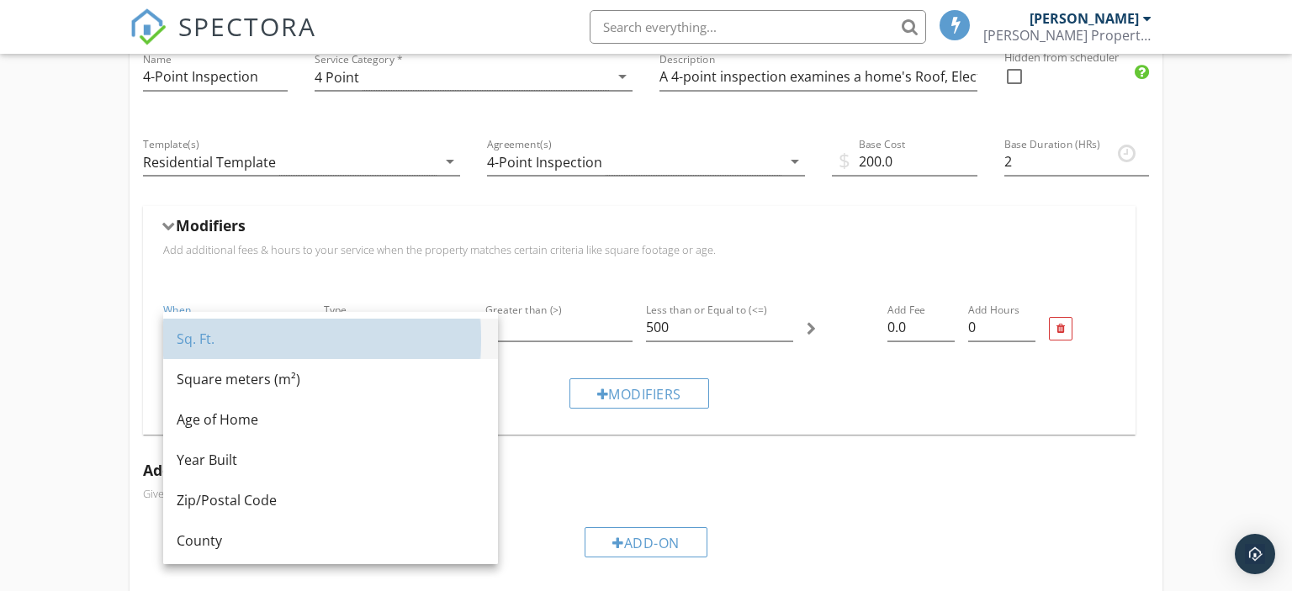
click at [210, 345] on div "Sq. Ft." at bounding box center [331, 339] width 308 height 20
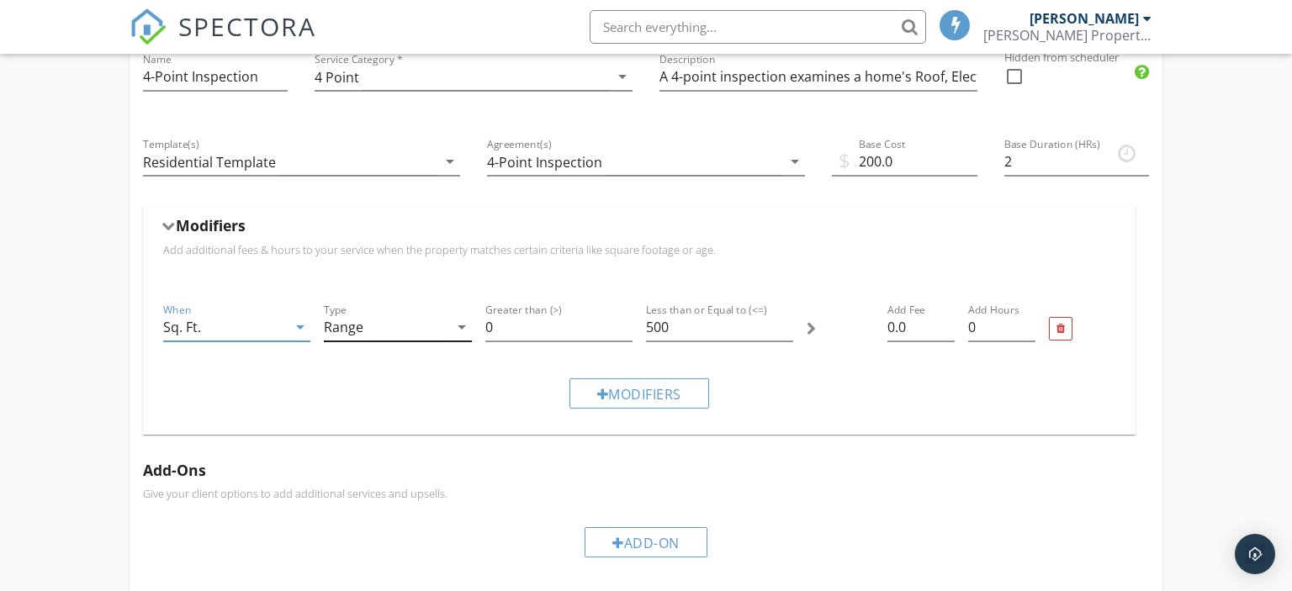
click at [463, 328] on icon "arrow_drop_down" at bounding box center [462, 327] width 20 height 20
click at [419, 341] on div "Range" at bounding box center [397, 339] width 120 height 20
click at [555, 323] on input "0" at bounding box center [558, 328] width 147 height 28
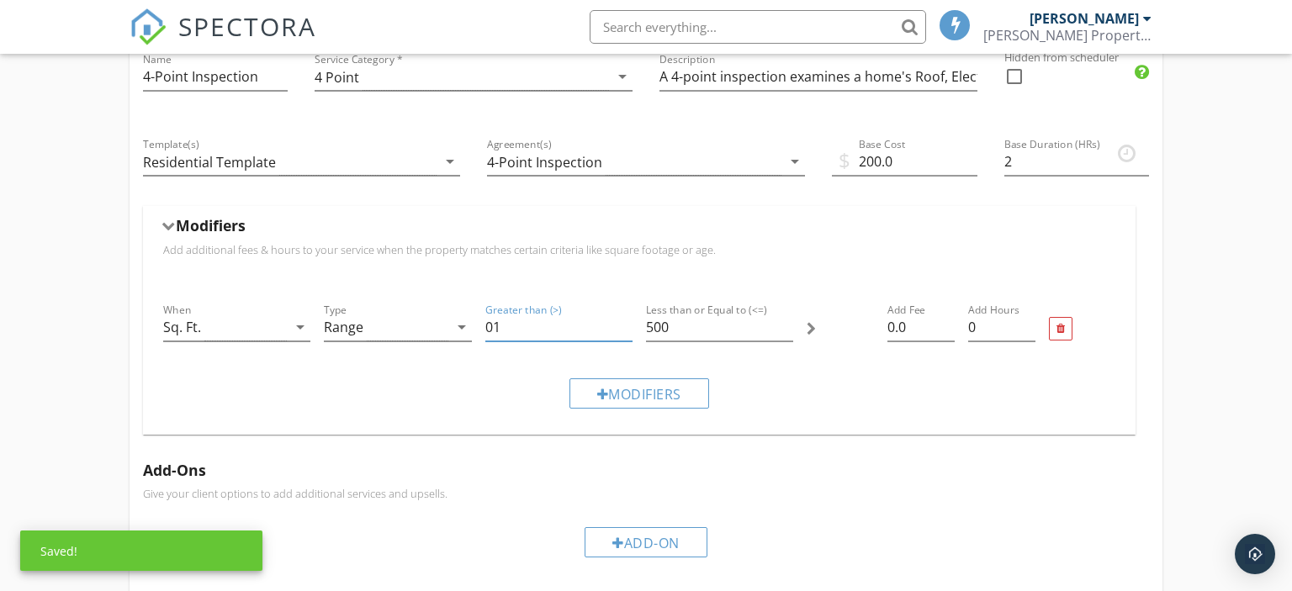
type input "0"
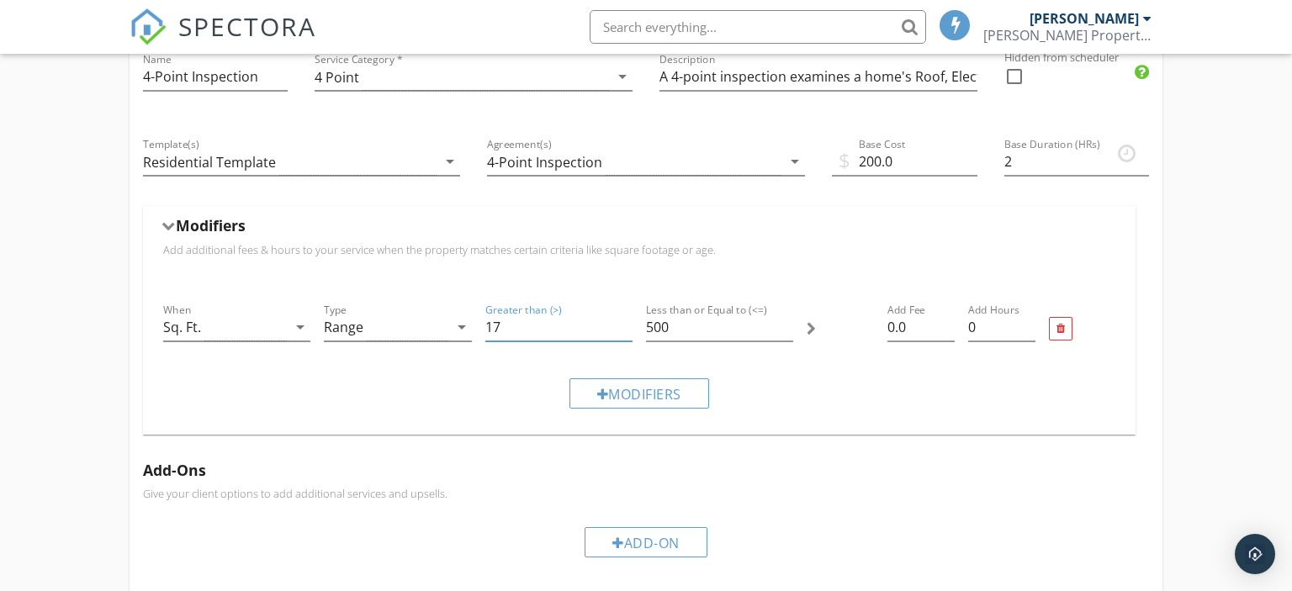
type input "1"
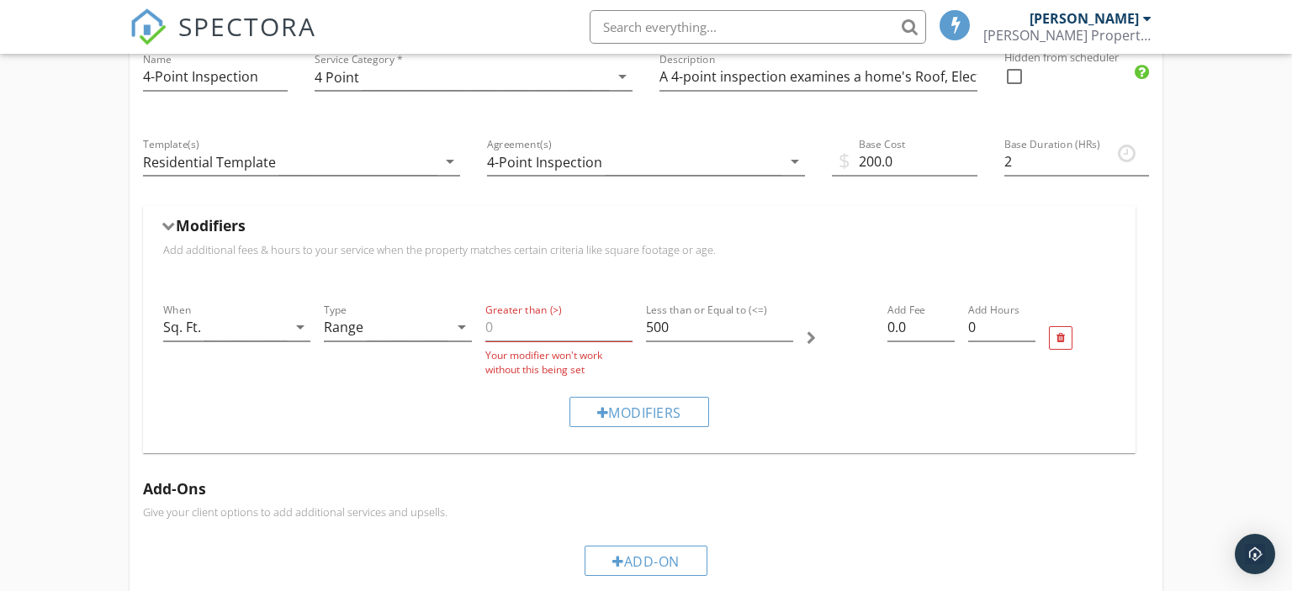
click at [56, 355] on div "4-Point Inspection Name 4-Point Inspection Service Category * 4 Point arrow_dro…" at bounding box center [646, 495] width 1292 height 1075
click at [1068, 336] on div at bounding box center [1061, 338] width 24 height 24
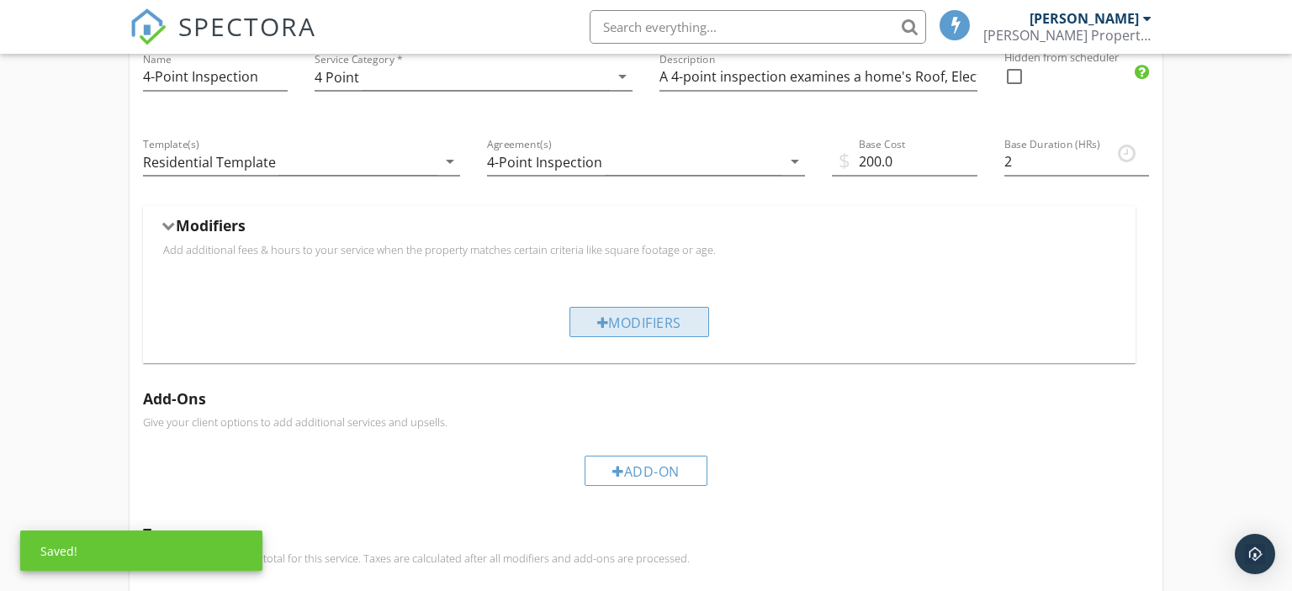
click at [658, 326] on div "Modifiers" at bounding box center [639, 322] width 140 height 30
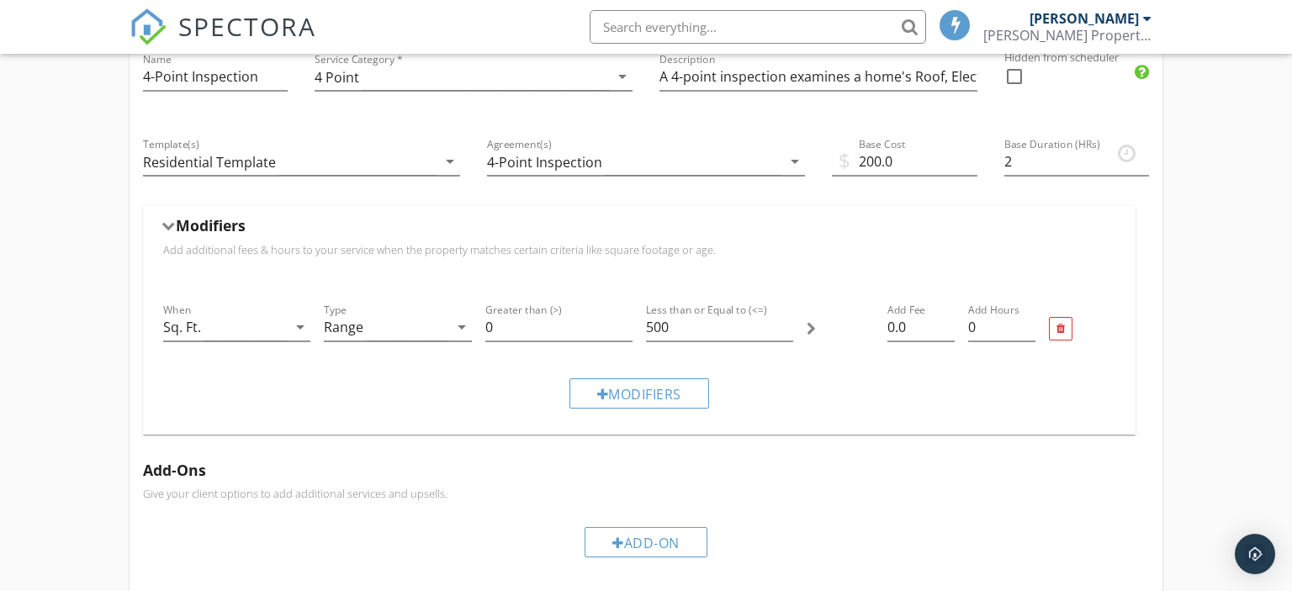
click at [10, 324] on div "4-Point Inspection Name 4-Point Inspection Service Category * 4 Point arrow_dro…" at bounding box center [646, 486] width 1292 height 1056
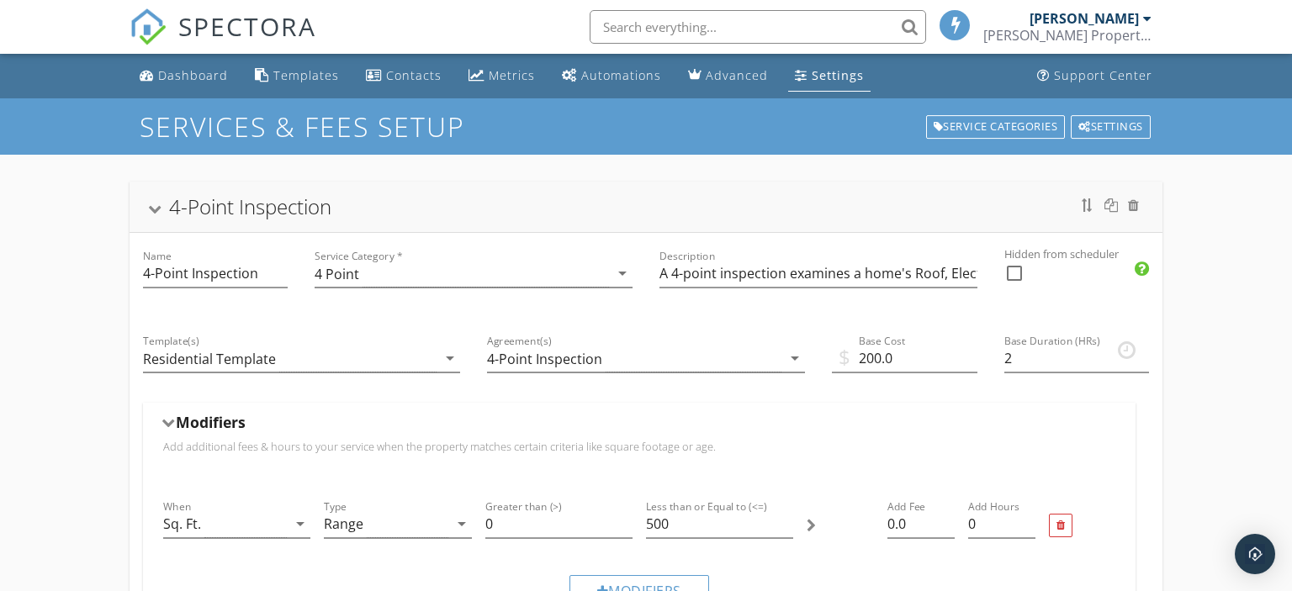
click at [155, 213] on div at bounding box center [153, 209] width 13 height 9
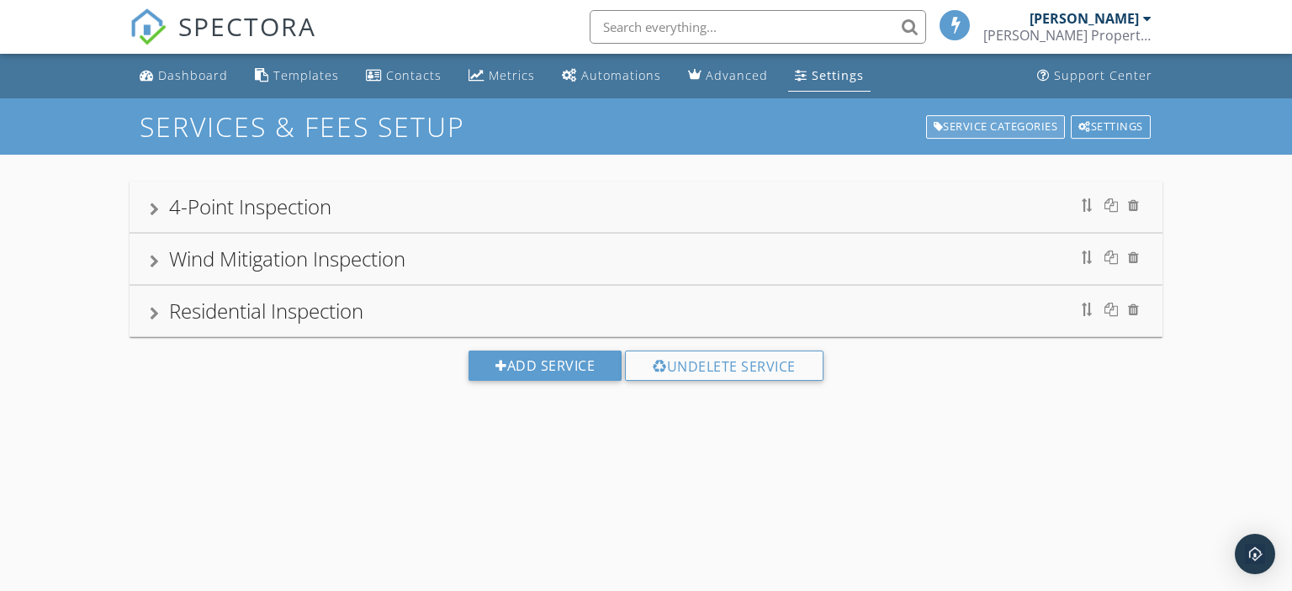
click at [942, 127] on div "Service Categories" at bounding box center [996, 127] width 140 height 24
click at [1002, 133] on div "Service Categories" at bounding box center [996, 127] width 140 height 24
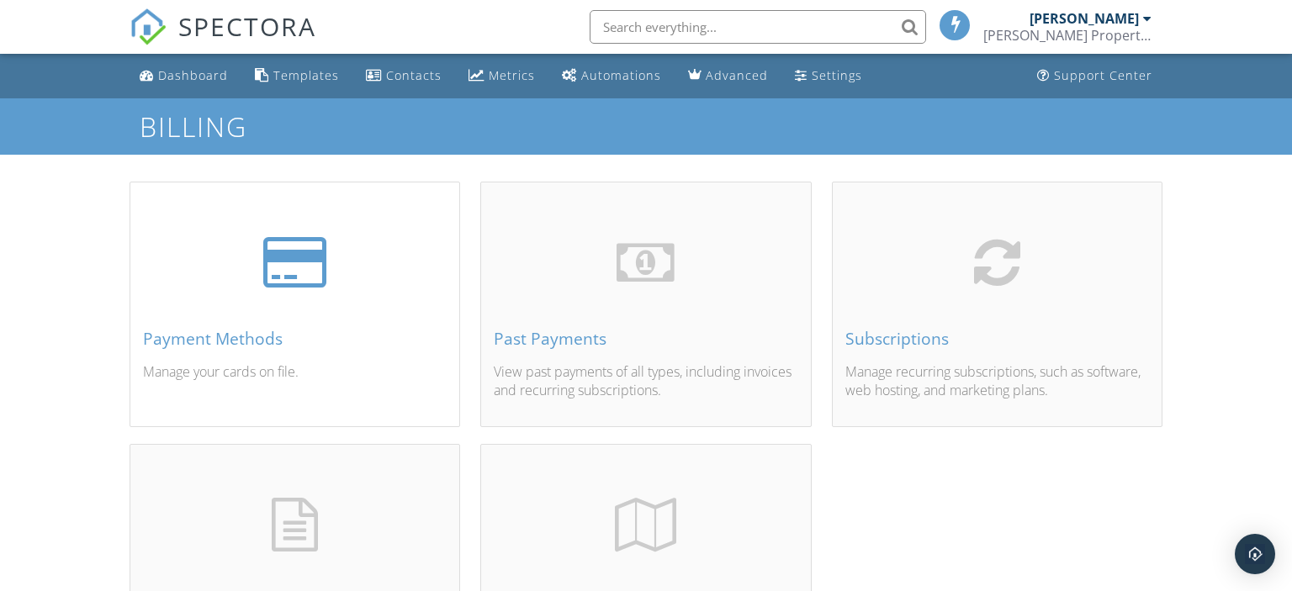
click at [296, 292] on div "Payment Methods Manage your cards on file." at bounding box center [295, 324] width 330 height 203
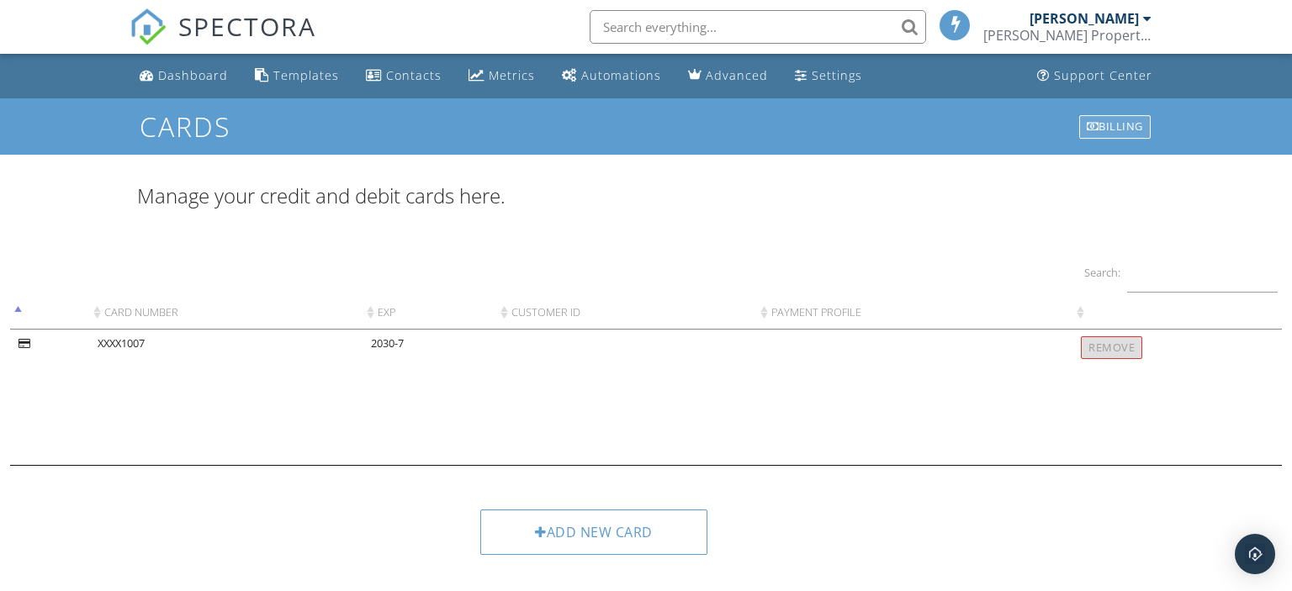
click at [1133, 130] on div "Billing" at bounding box center [1114, 127] width 71 height 24
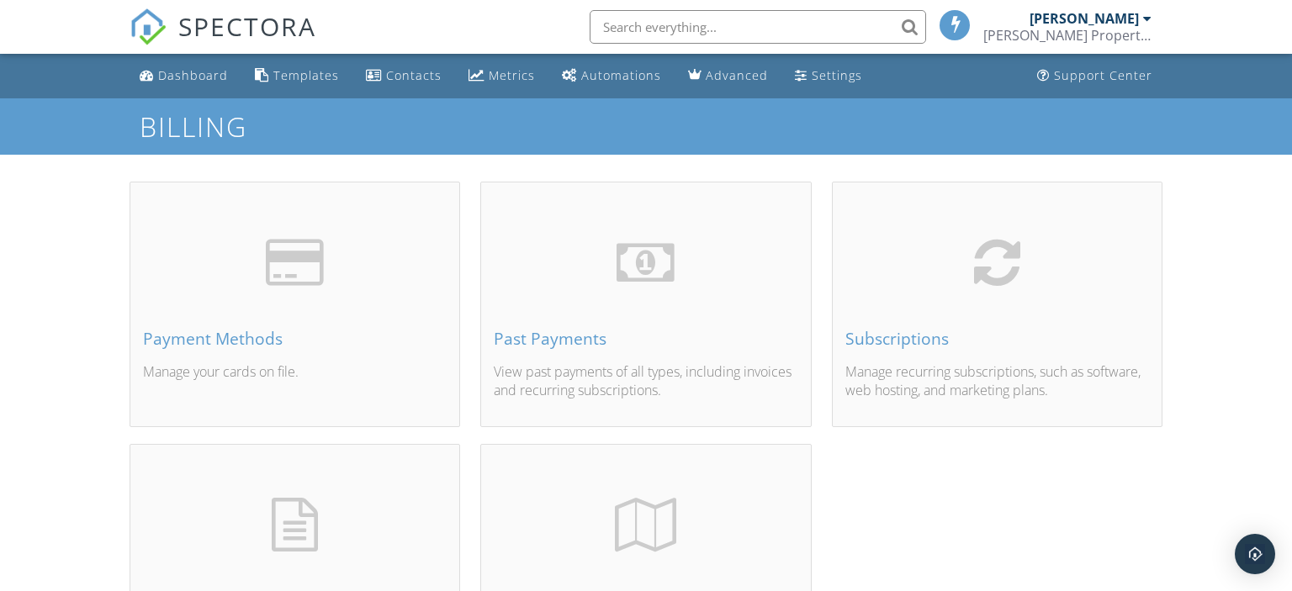
click at [612, 333] on div "Past Payments" at bounding box center [646, 339] width 304 height 19
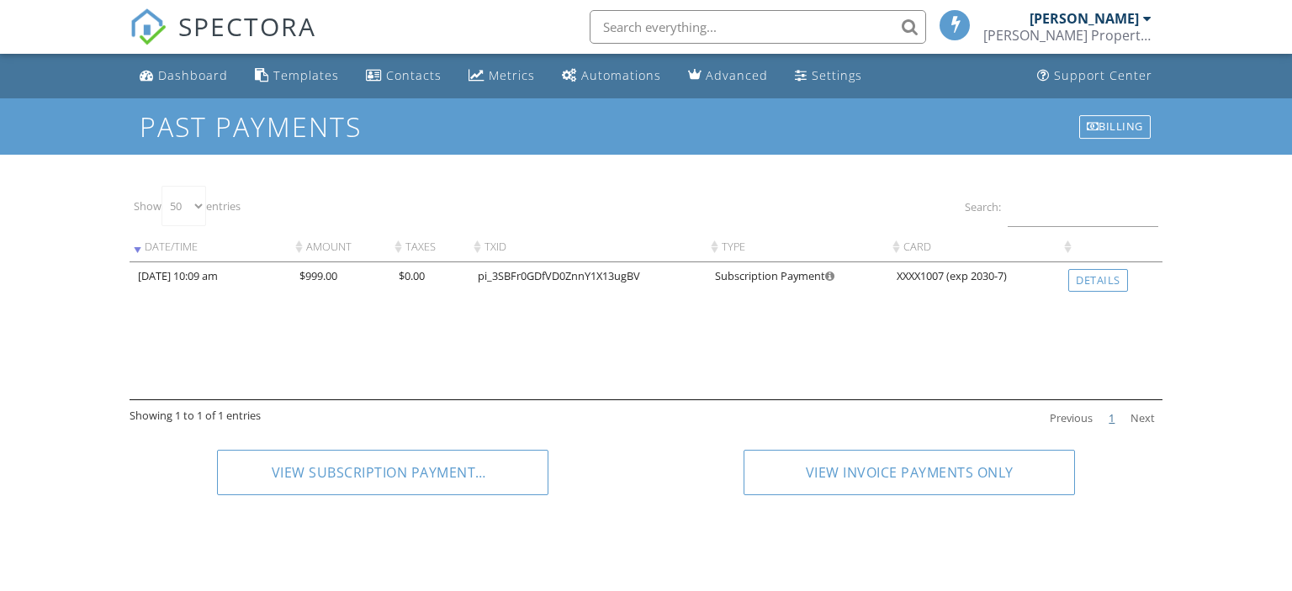
select select "50"
click at [1095, 118] on div "Billing" at bounding box center [1114, 127] width 71 height 24
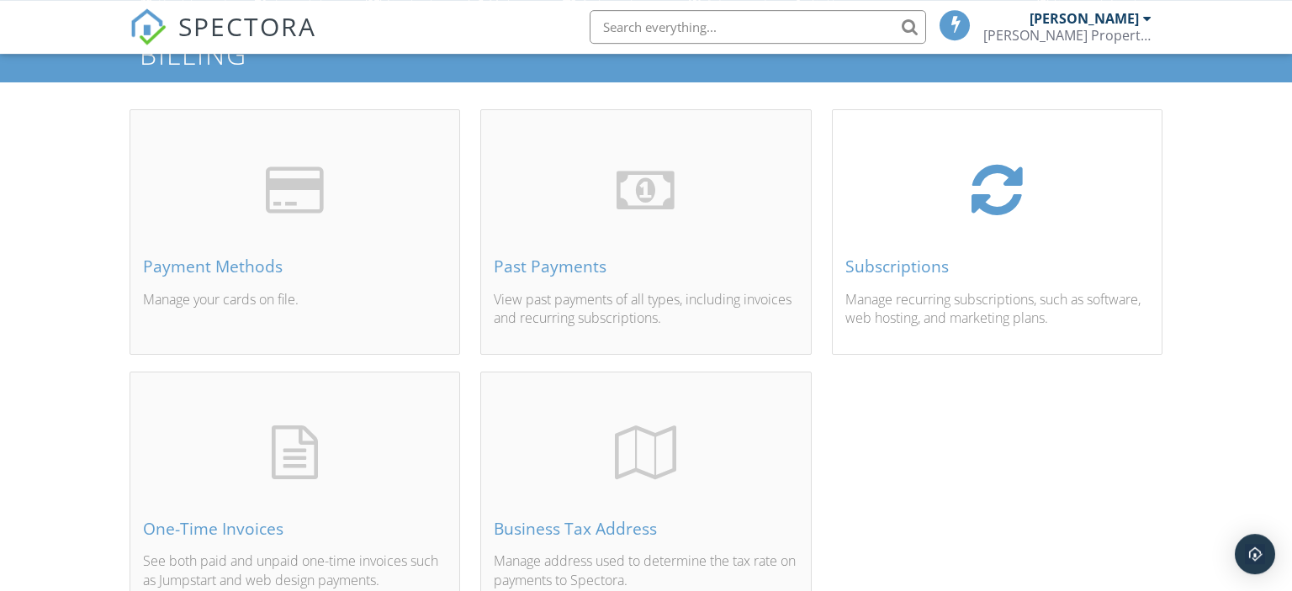
scroll to position [157, 0]
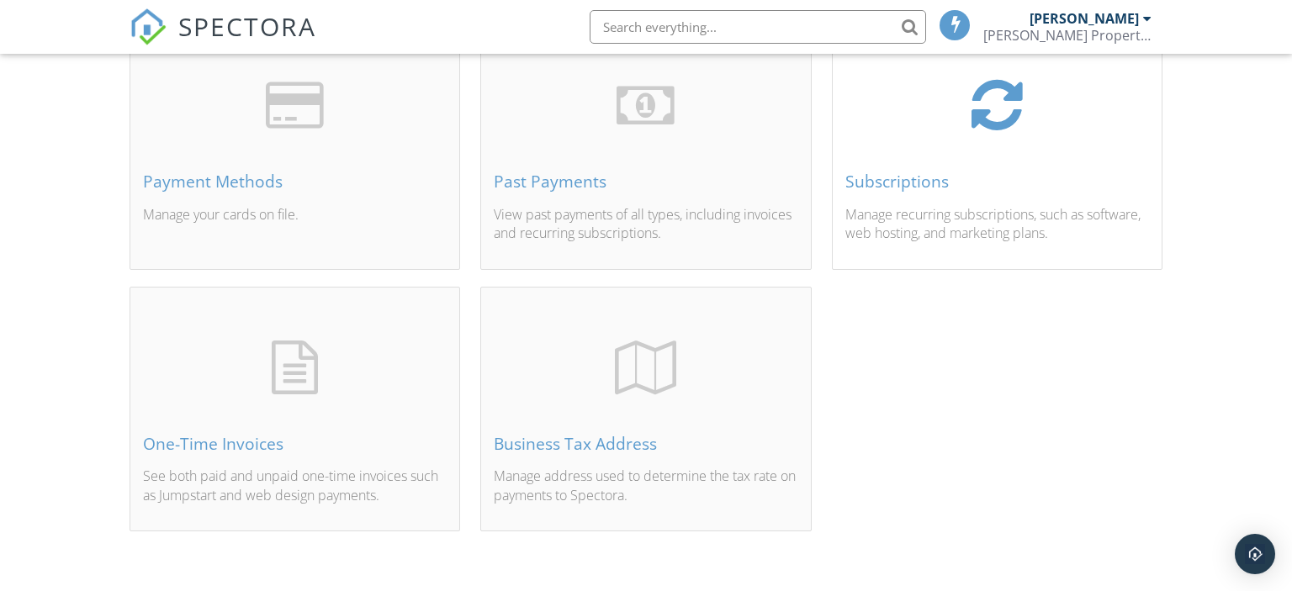
click at [944, 190] on div "Subscriptions" at bounding box center [997, 181] width 304 height 19
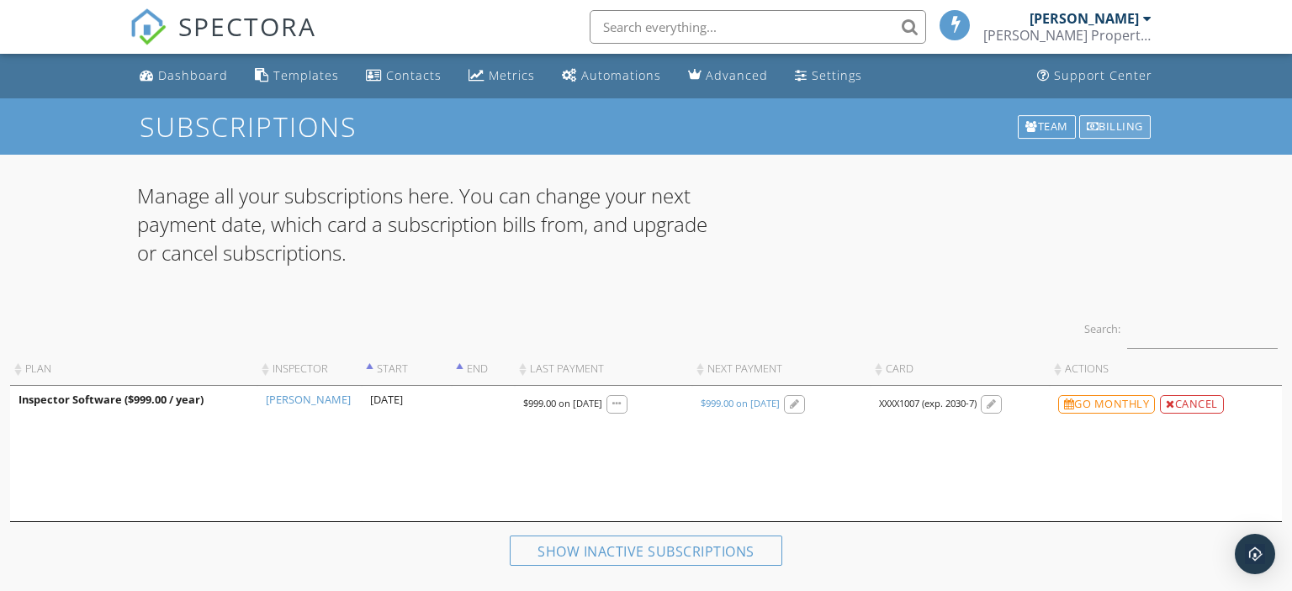
click at [1102, 127] on div "Billing" at bounding box center [1114, 127] width 71 height 24
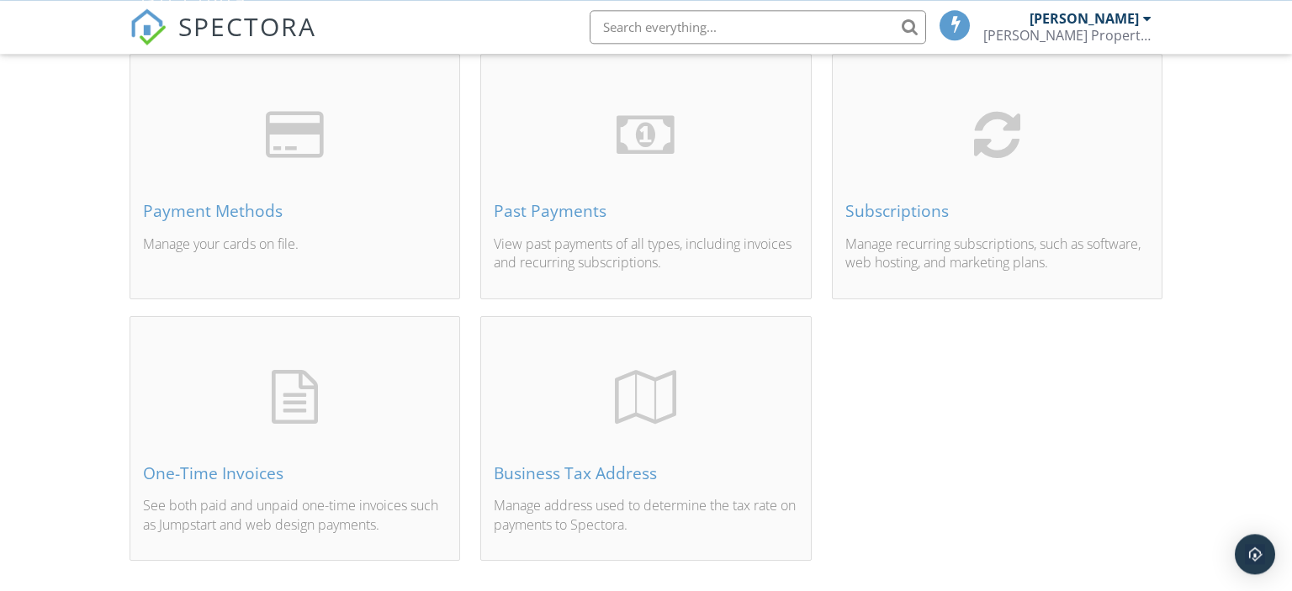
scroll to position [157, 0]
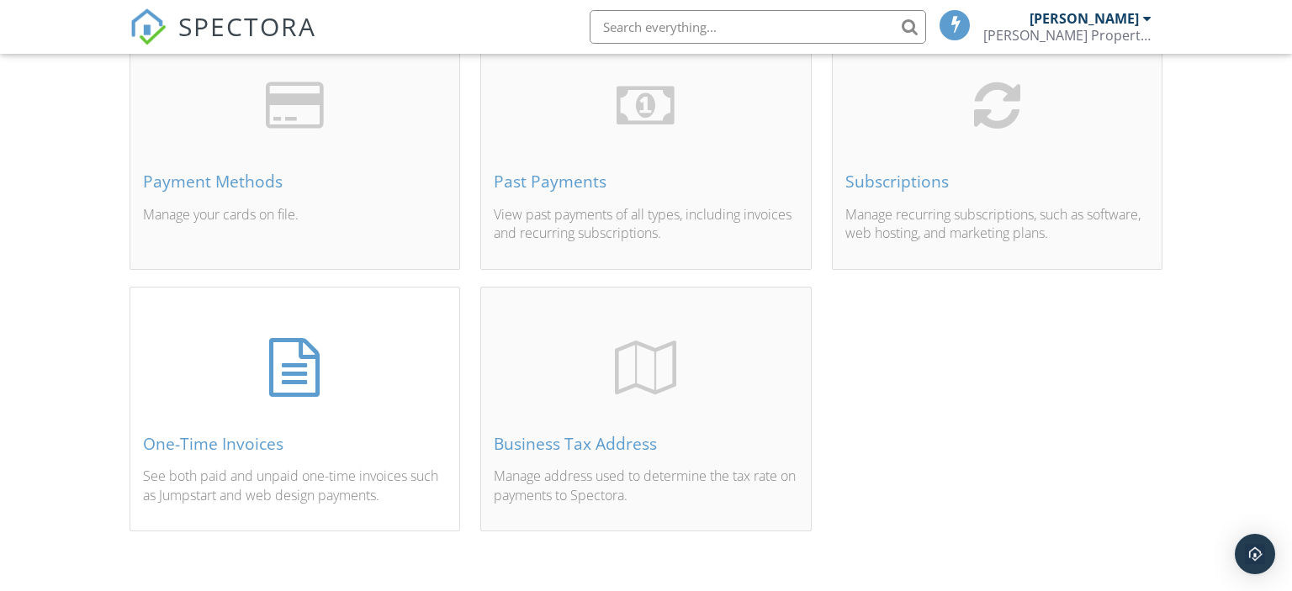
click at [285, 440] on div "One-Time Invoices" at bounding box center [295, 444] width 304 height 19
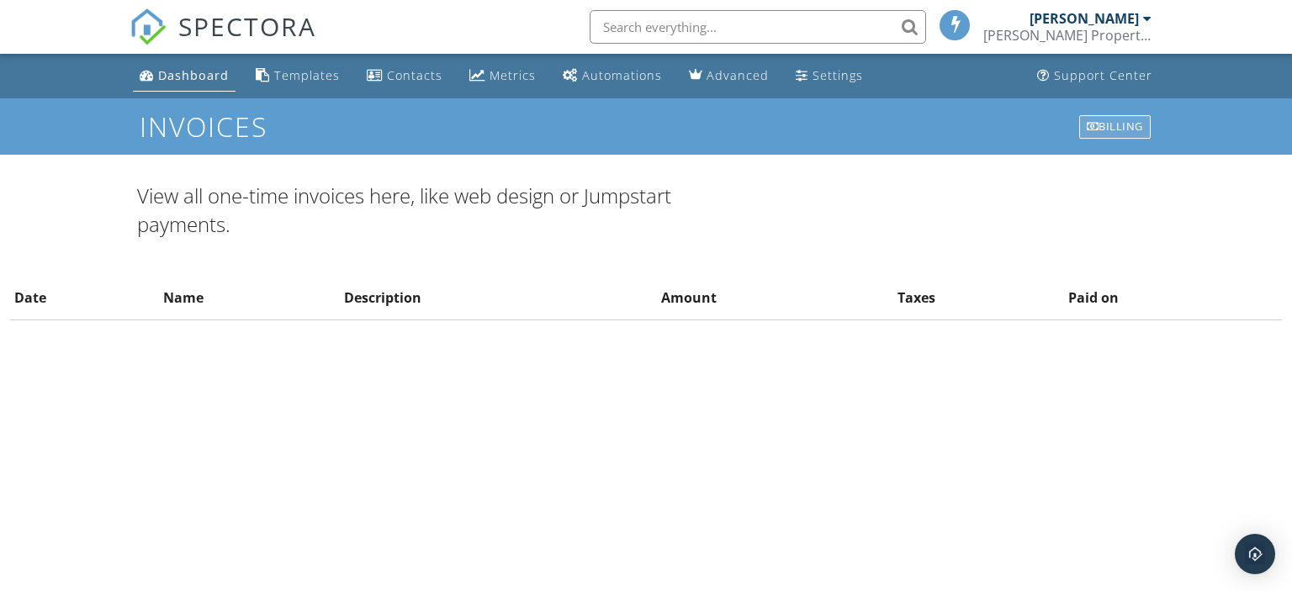
click at [1102, 122] on div "Billing" at bounding box center [1114, 127] width 71 height 24
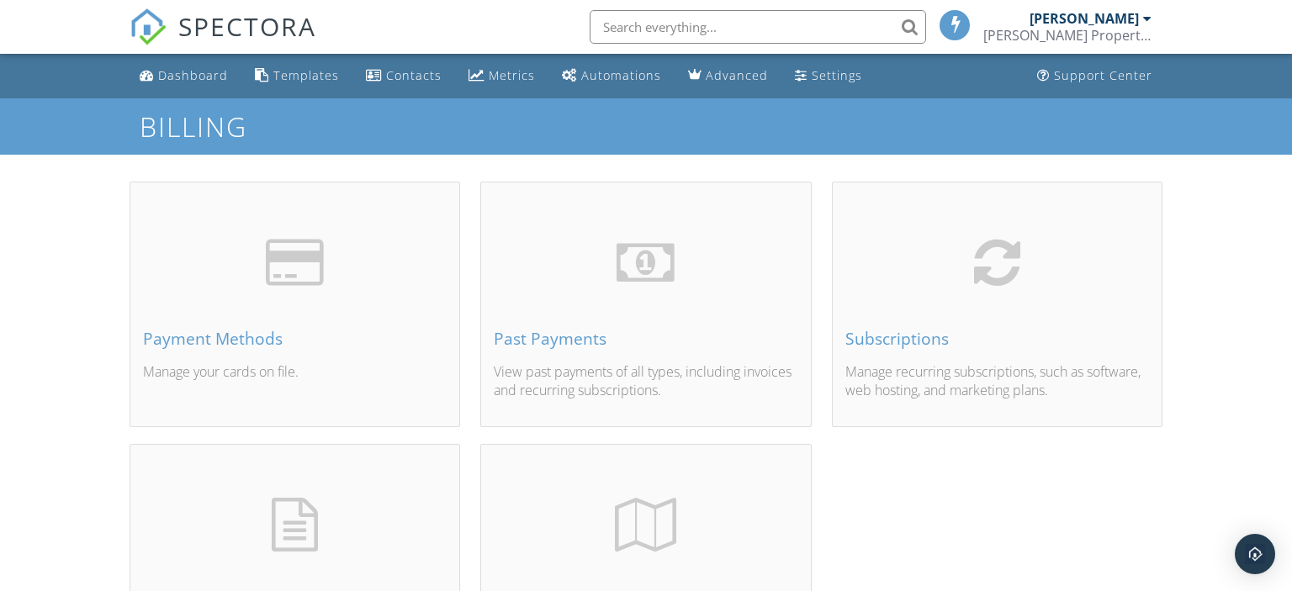
click at [1118, 41] on div "[PERSON_NAME] Property Inspection LLC" at bounding box center [1067, 35] width 168 height 17
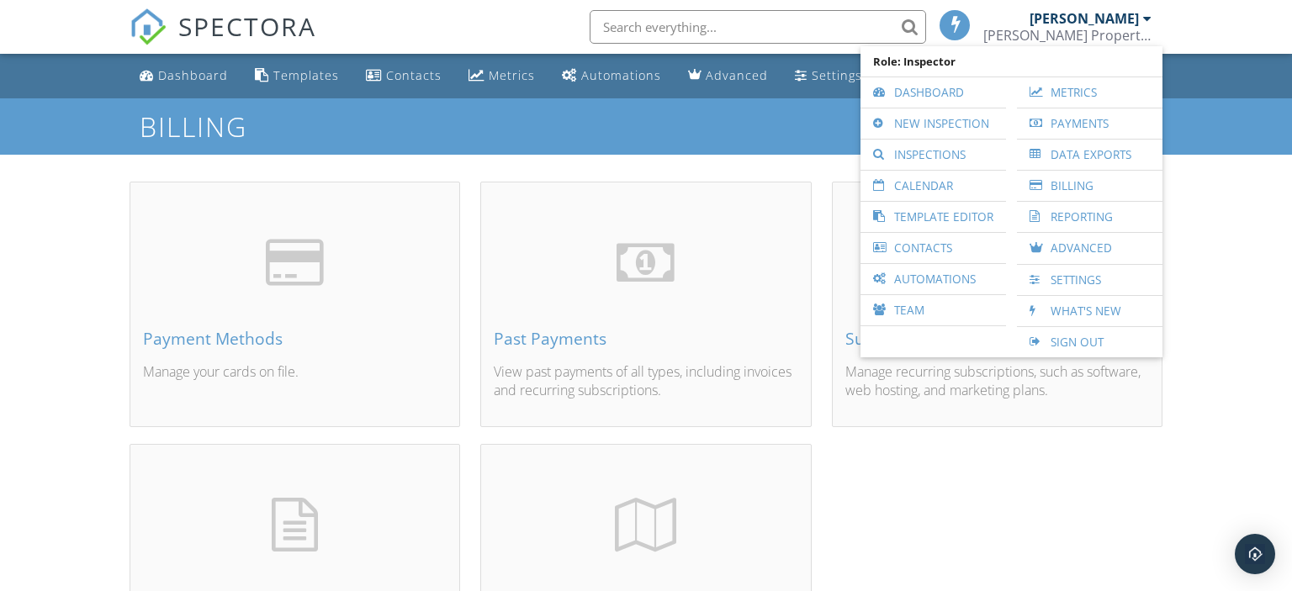
click at [1142, 16] on div "[PERSON_NAME]" at bounding box center [1090, 18] width 122 height 17
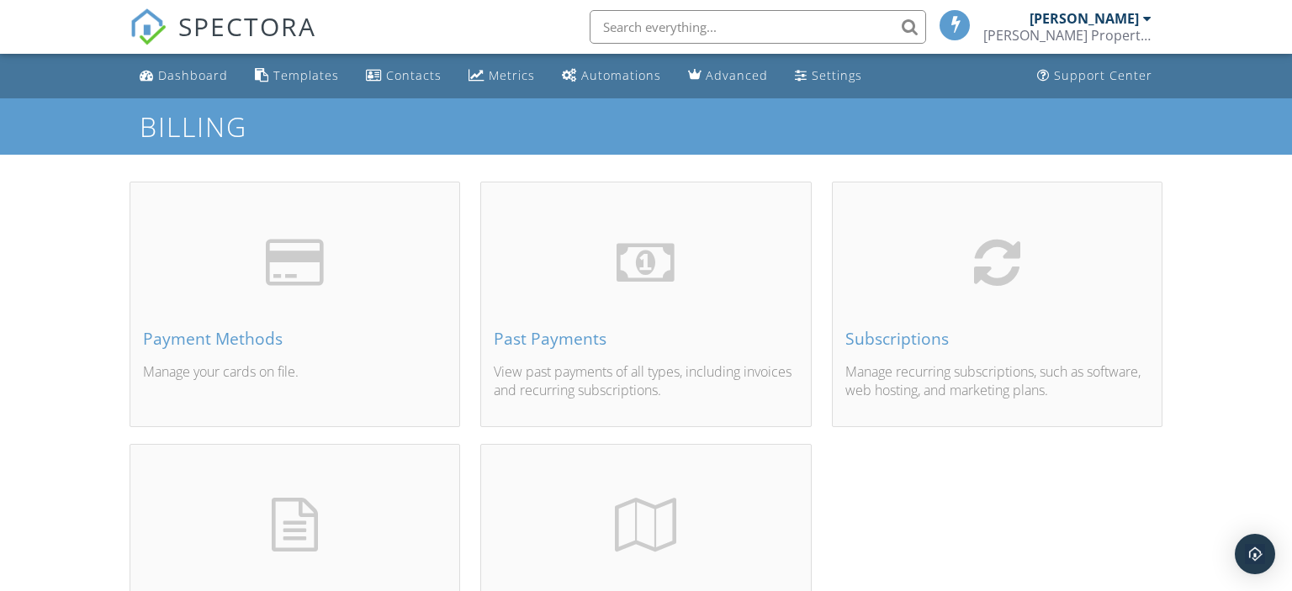
click at [1142, 16] on div "[PERSON_NAME]" at bounding box center [1090, 18] width 122 height 17
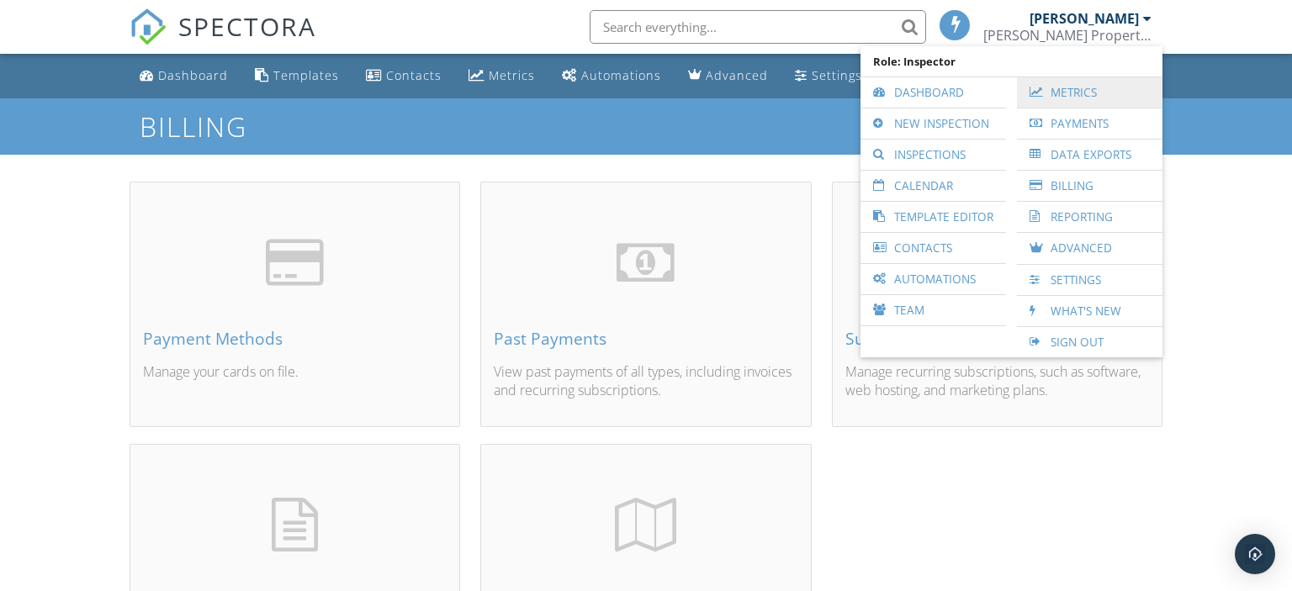
click at [1075, 97] on link "Metrics" at bounding box center [1089, 92] width 129 height 30
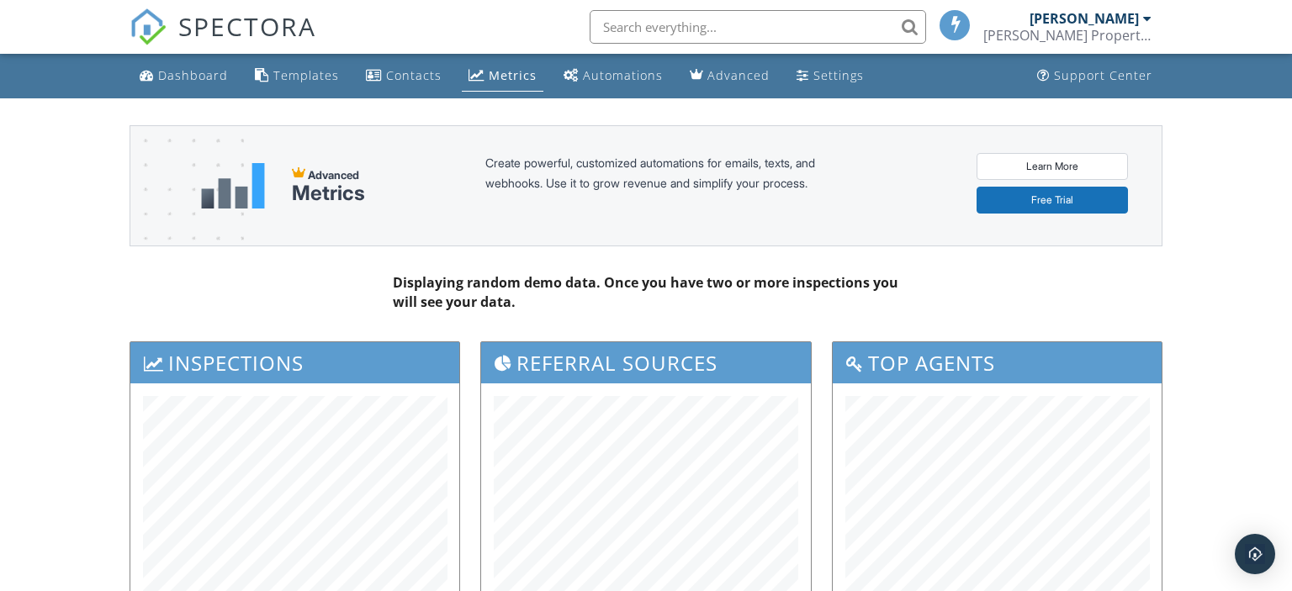
click at [1135, 17] on div "[PERSON_NAME]" at bounding box center [1083, 18] width 109 height 17
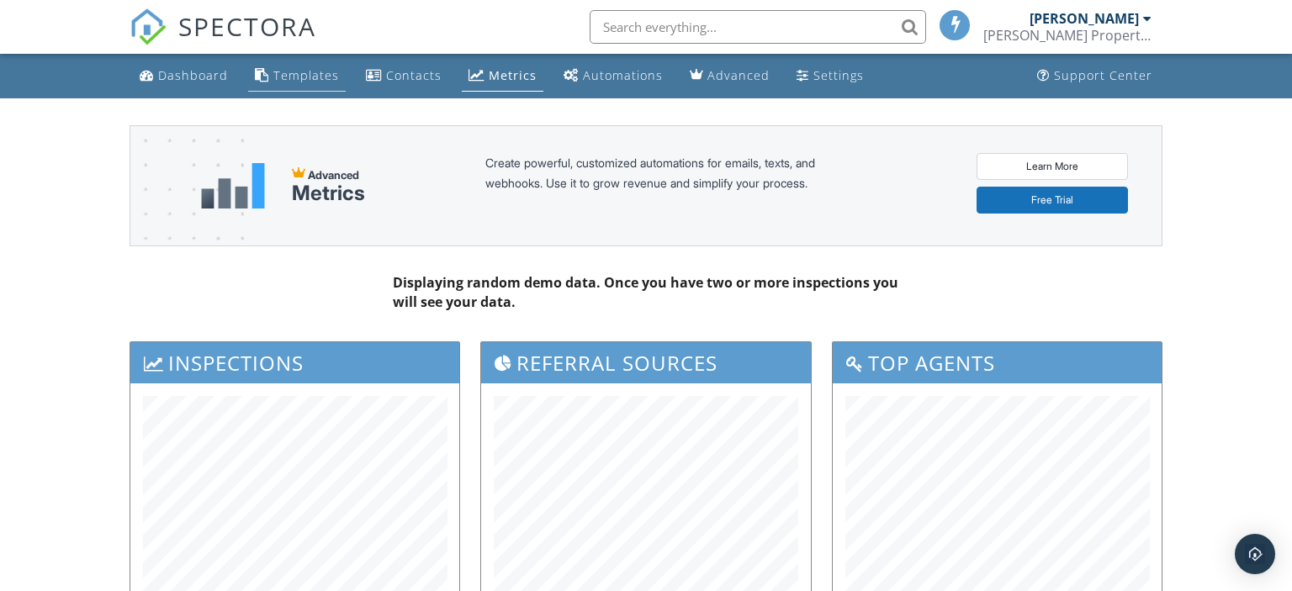
click at [301, 82] on div "Templates" at bounding box center [306, 75] width 66 height 16
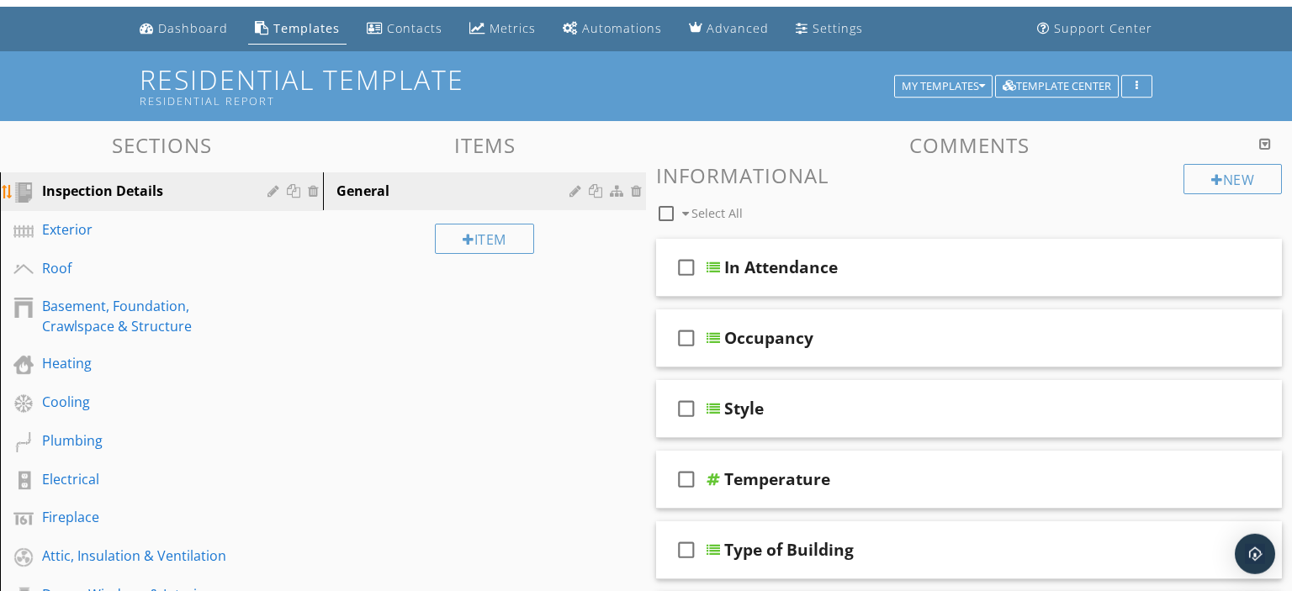
scroll to position [88, 0]
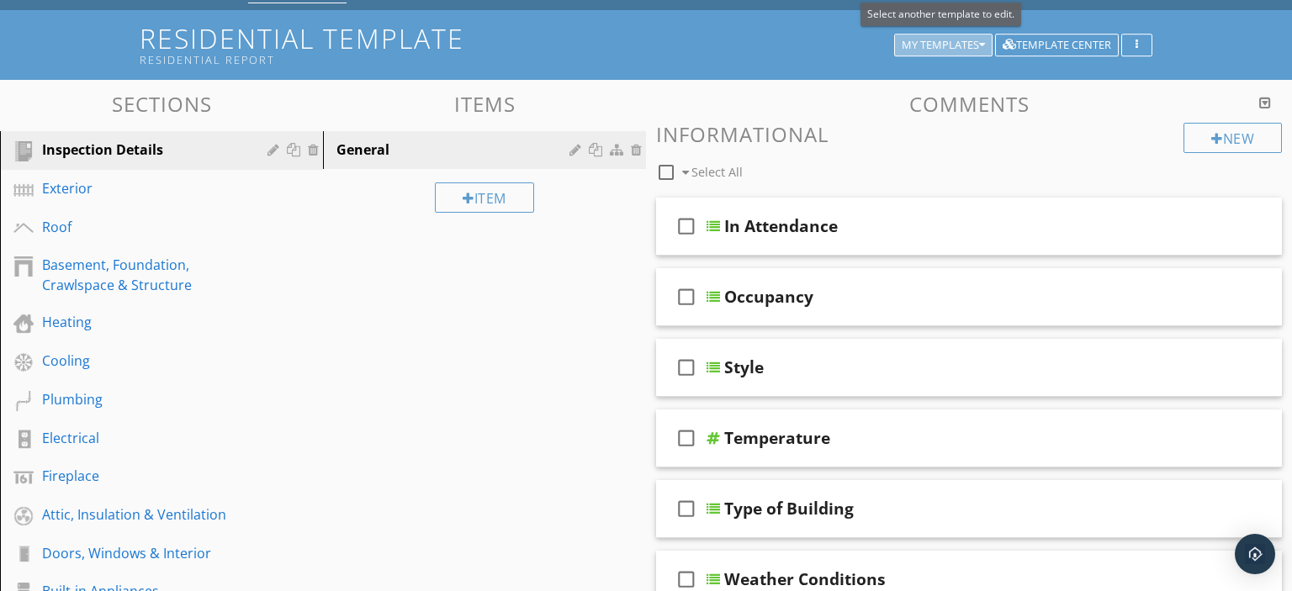
click at [949, 45] on div "My Templates" at bounding box center [942, 46] width 83 height 12
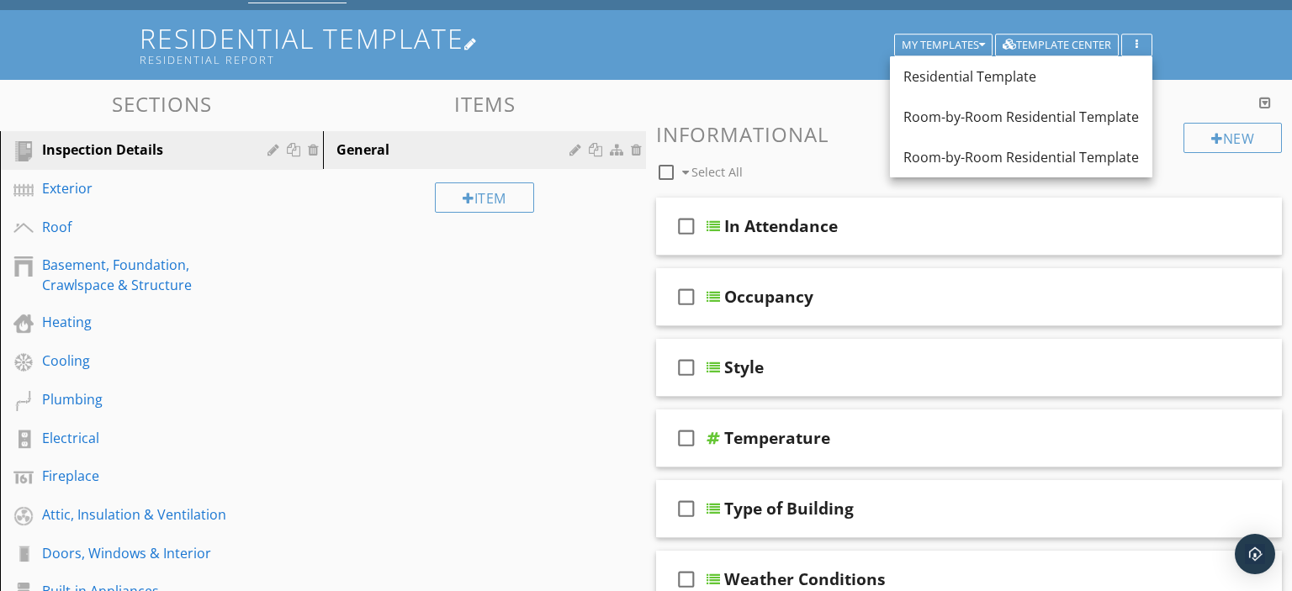
click at [741, 62] on div "Residential Report" at bounding box center [519, 59] width 759 height 13
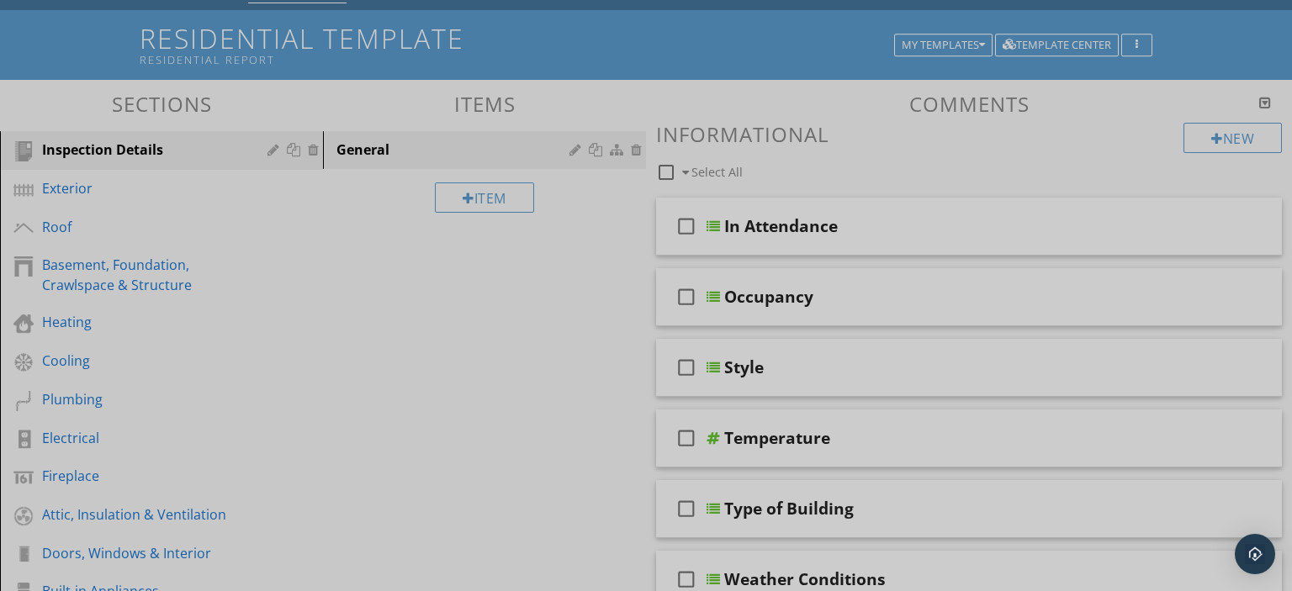
click at [1192, 33] on div at bounding box center [646, 295] width 1292 height 591
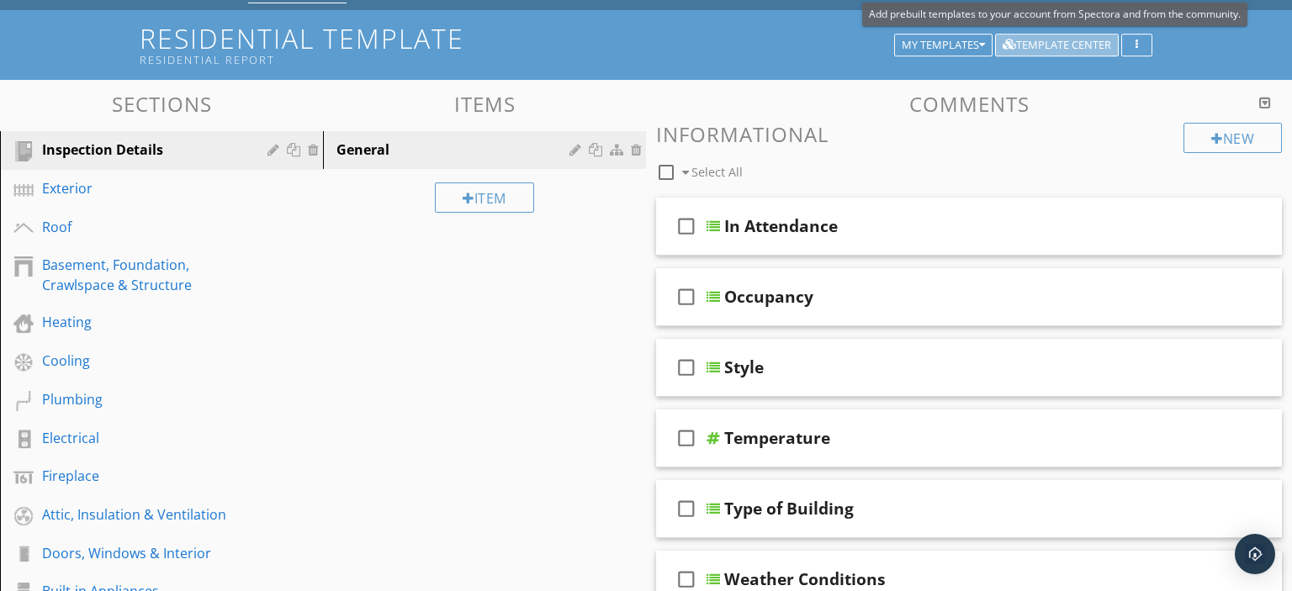
click at [1061, 42] on div "Template Center" at bounding box center [1056, 46] width 108 height 12
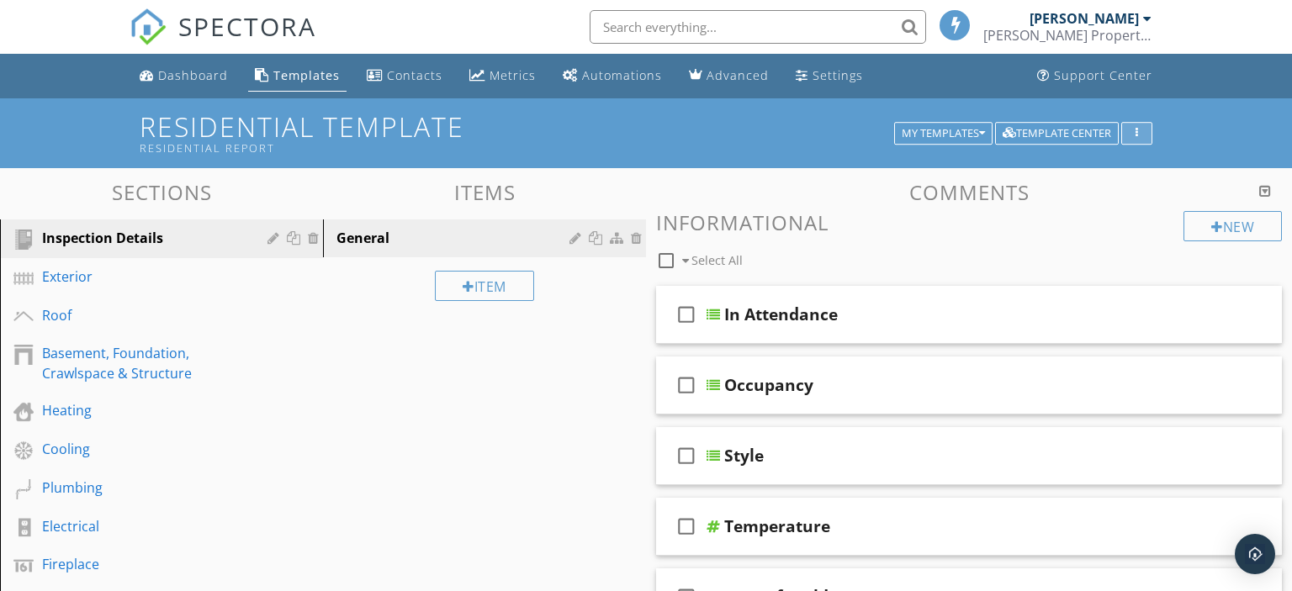
click at [1145, 133] on button "button" at bounding box center [1136, 134] width 31 height 24
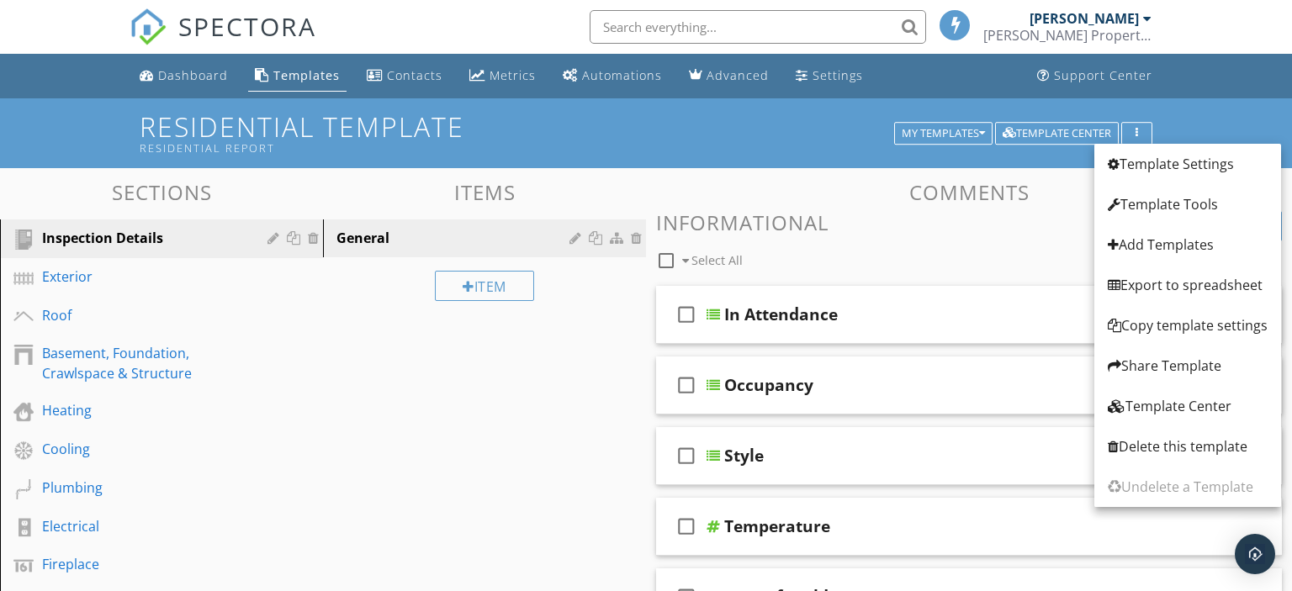
click at [1210, 86] on ul "Dashboard Templates Contacts Metrics Automations Advanced Settings Support Cent…" at bounding box center [646, 76] width 1292 height 45
click at [756, 138] on h1 "Residential Template Residential Report" at bounding box center [646, 133] width 1012 height 43
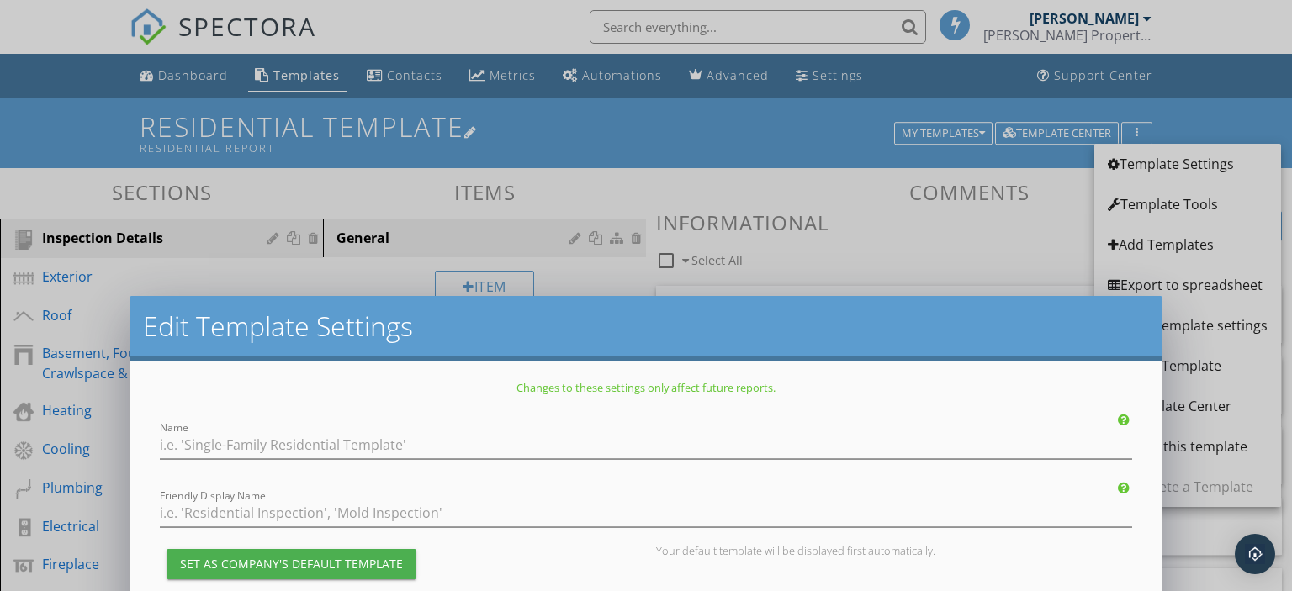
type input "Residential Template"
type input "Residential Report"
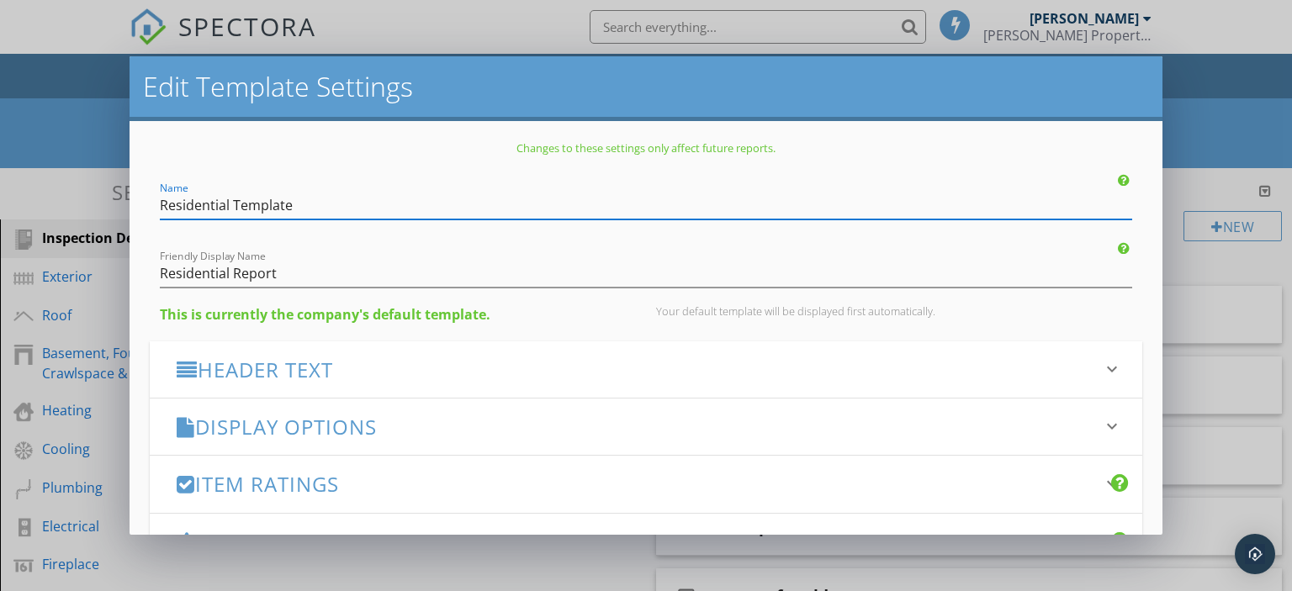
click at [1179, 114] on div "Edit Template Settings Changes to these settings only affect future reports. Na…" at bounding box center [646, 295] width 1292 height 591
